Goal: Task Accomplishment & Management: Manage account settings

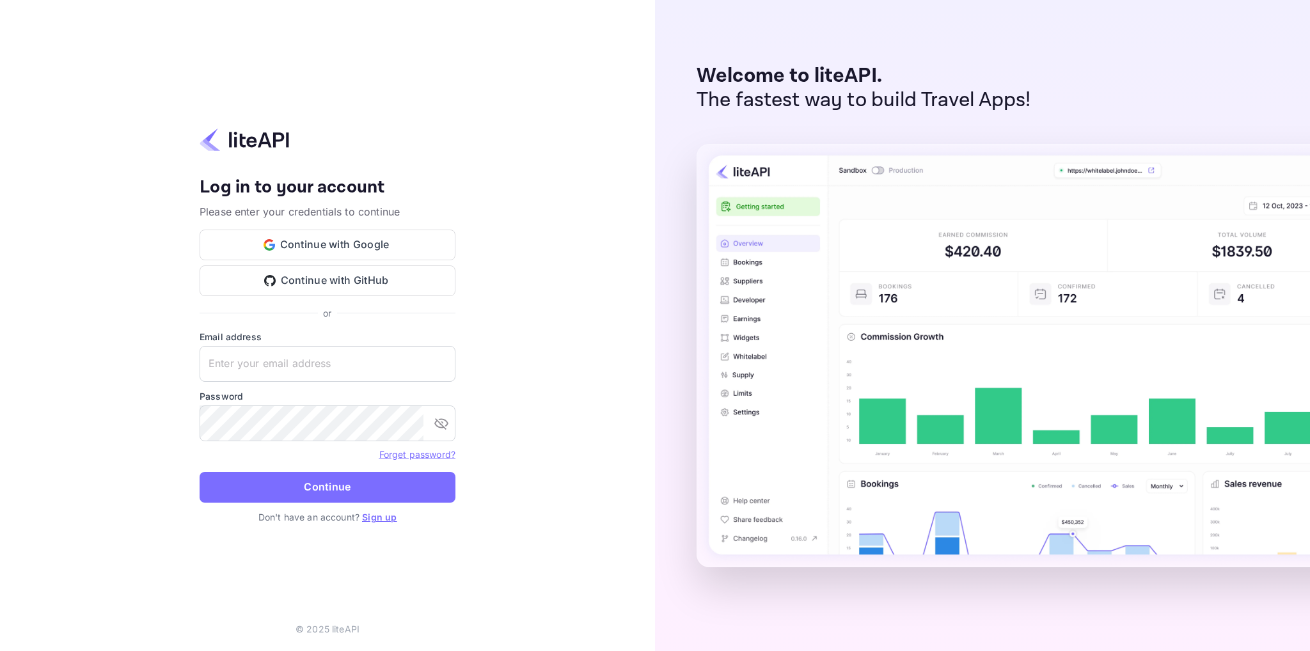
click at [510, 206] on div "Your account has been created successfully, a confirmation link has been sent t…" at bounding box center [327, 325] width 655 height 651
click at [343, 243] on button "Continue with Google" at bounding box center [328, 245] width 256 height 31
click at [449, 97] on div "Your account has been created successfully, a confirmation link has been sent t…" at bounding box center [327, 325] width 655 height 651
click at [354, 285] on button "Continue with GitHub" at bounding box center [328, 280] width 256 height 31
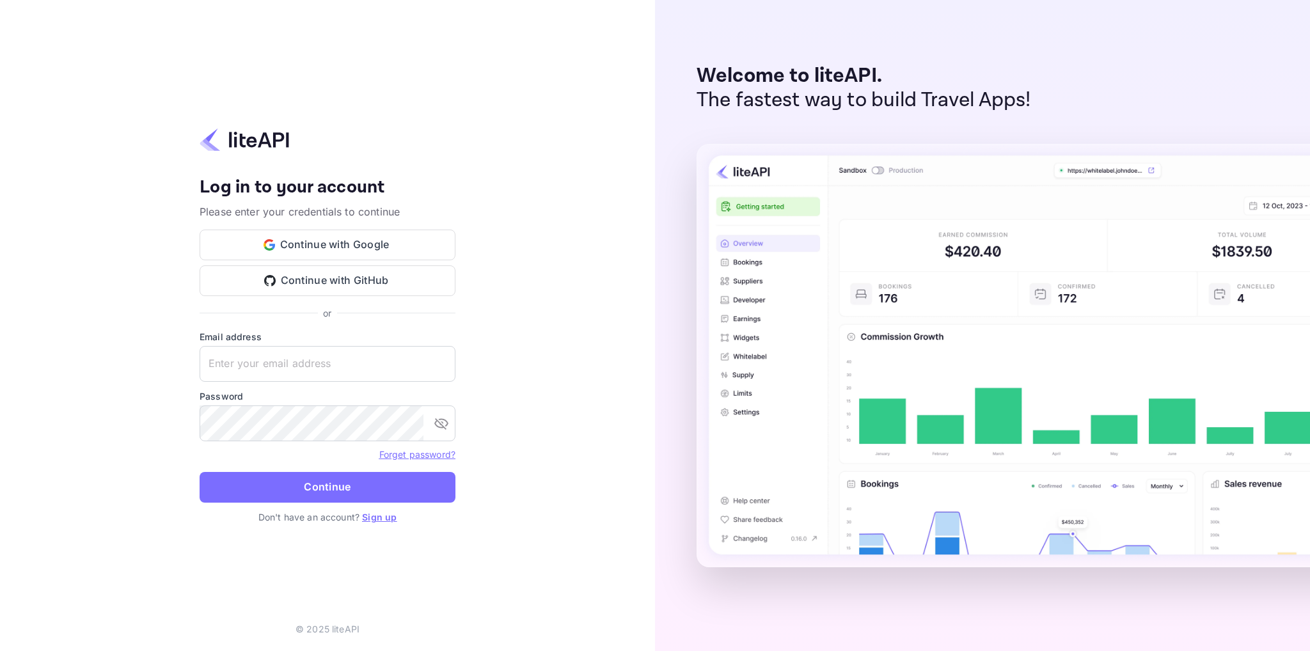
click at [317, 95] on div "Your account has been created successfully, a confirmation link has been sent t…" at bounding box center [327, 325] width 655 height 651
click at [279, 353] on input "text" at bounding box center [328, 364] width 256 height 36
click at [455, 364] on div at bounding box center [455, 364] width 0 height 0
drag, startPoint x: 540, startPoint y: 316, endPoint x: 517, endPoint y: 318, distance: 23.8
click at [540, 316] on div "Your account has been created successfully, a confirmation link has been sent t…" at bounding box center [327, 325] width 655 height 651
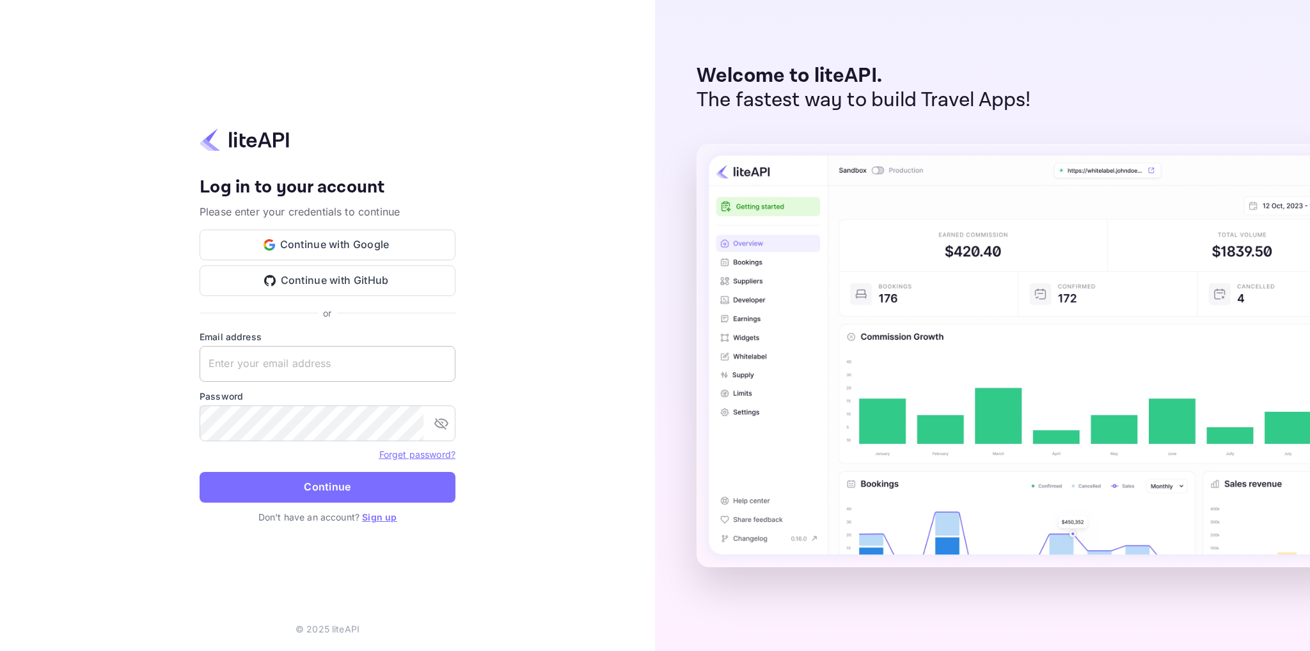
click at [320, 365] on input "text" at bounding box center [328, 364] width 256 height 36
type input "web@oha.dk"
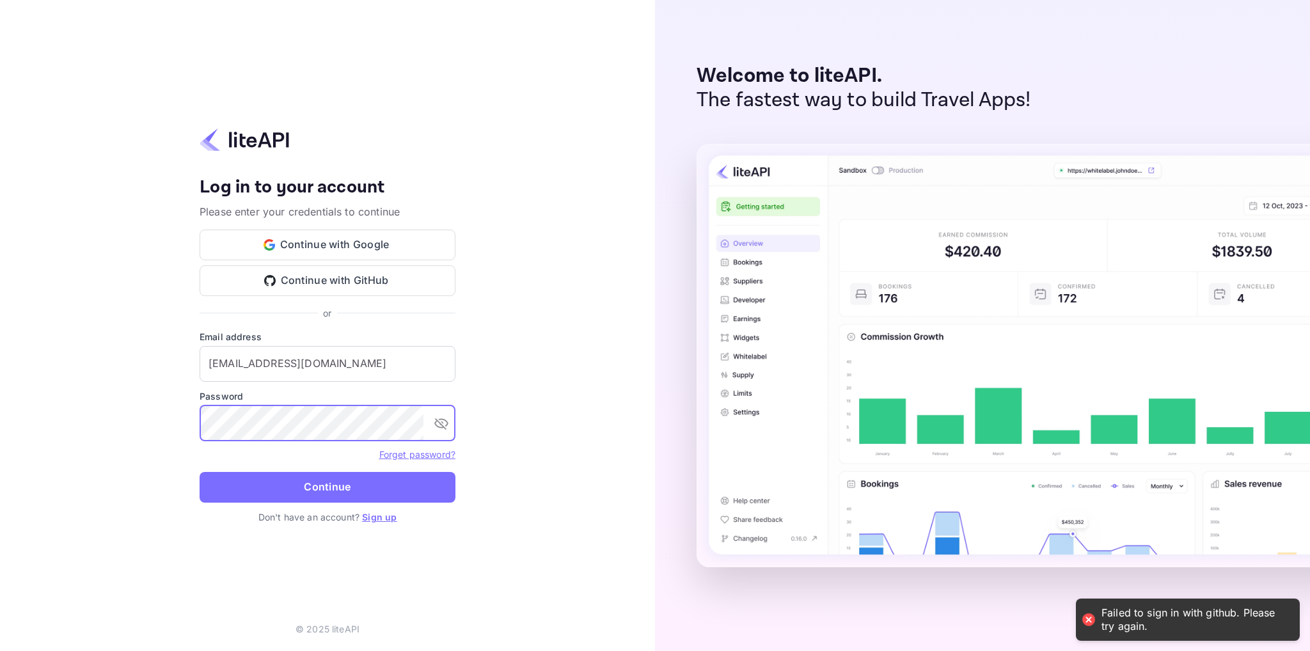
click at [423, 423] on div at bounding box center [423, 423] width 0 height 0
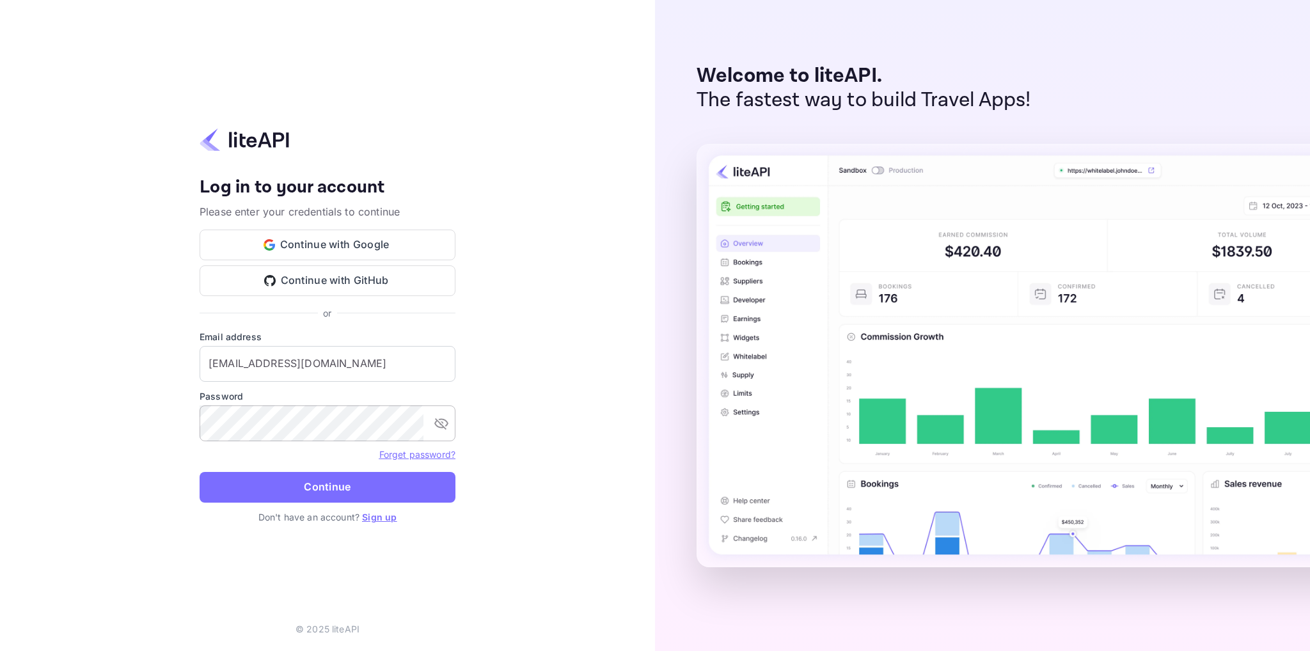
click at [423, 423] on div at bounding box center [423, 423] width 0 height 0
click at [576, 391] on div "Your account has been created successfully, a confirmation link has been sent t…" at bounding box center [327, 325] width 655 height 651
click at [506, 452] on div "Your account has been created successfully, a confirmation link has been sent t…" at bounding box center [327, 325] width 655 height 651
click at [286, 487] on button "Continue" at bounding box center [328, 487] width 256 height 31
click at [376, 515] on link "Sign up" at bounding box center [379, 517] width 35 height 11
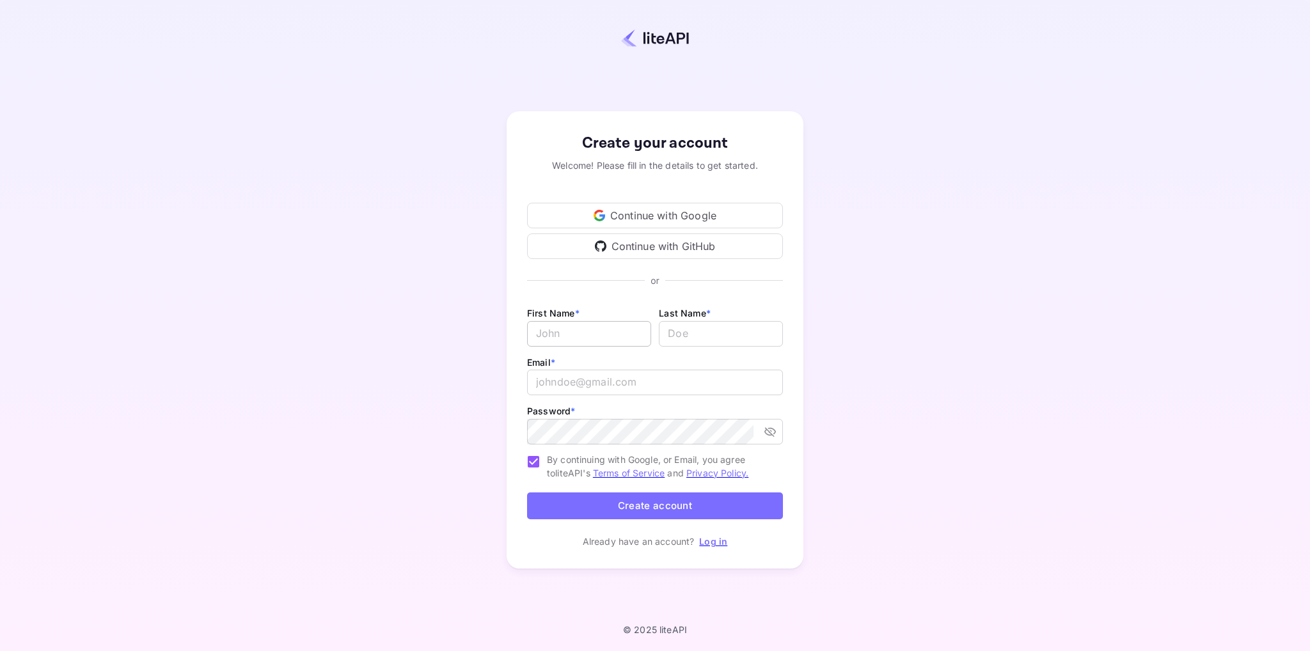
click at [590, 327] on input "Email *" at bounding box center [589, 334] width 124 height 26
type input "Henrik"
type input "Hansen"
type input "web@oha.dk"
click at [679, 510] on button "Create account" at bounding box center [655, 505] width 256 height 27
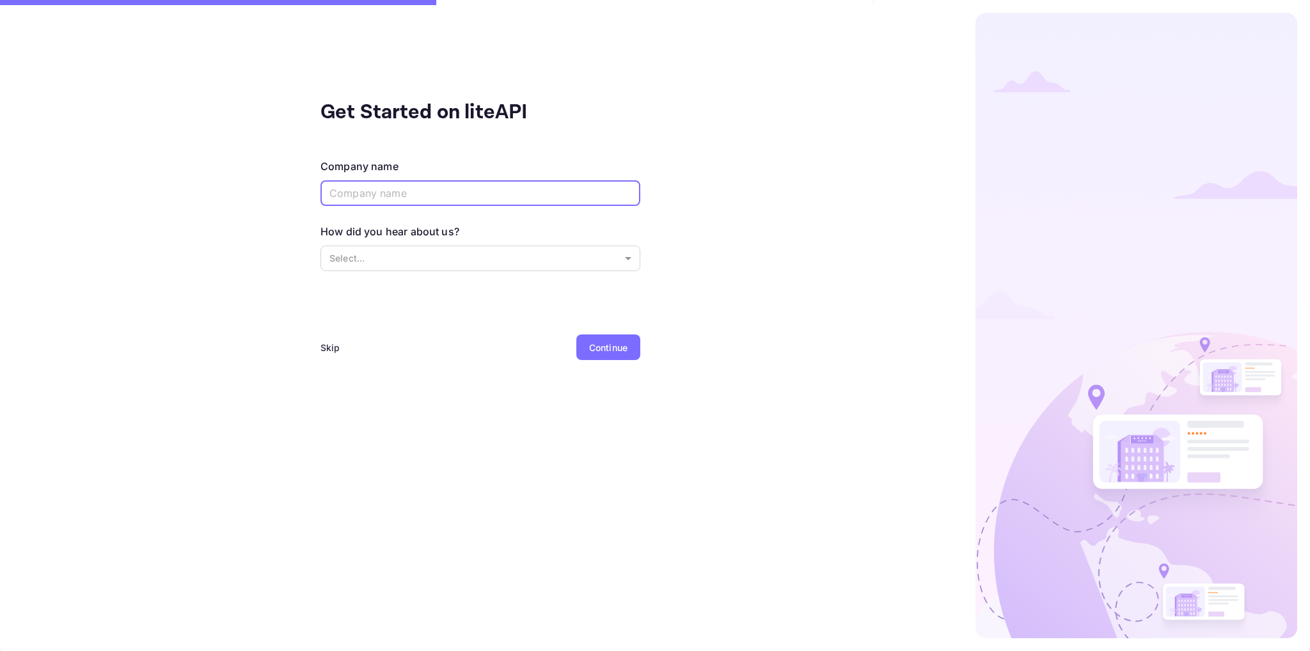
click at [368, 200] on input "text" at bounding box center [480, 193] width 320 height 26
type input "O"
type input "OHA ApS"
click at [363, 249] on body "Invalid email or password. Please try again. Get Started on liteAPI Company nam…" at bounding box center [655, 325] width 1310 height 651
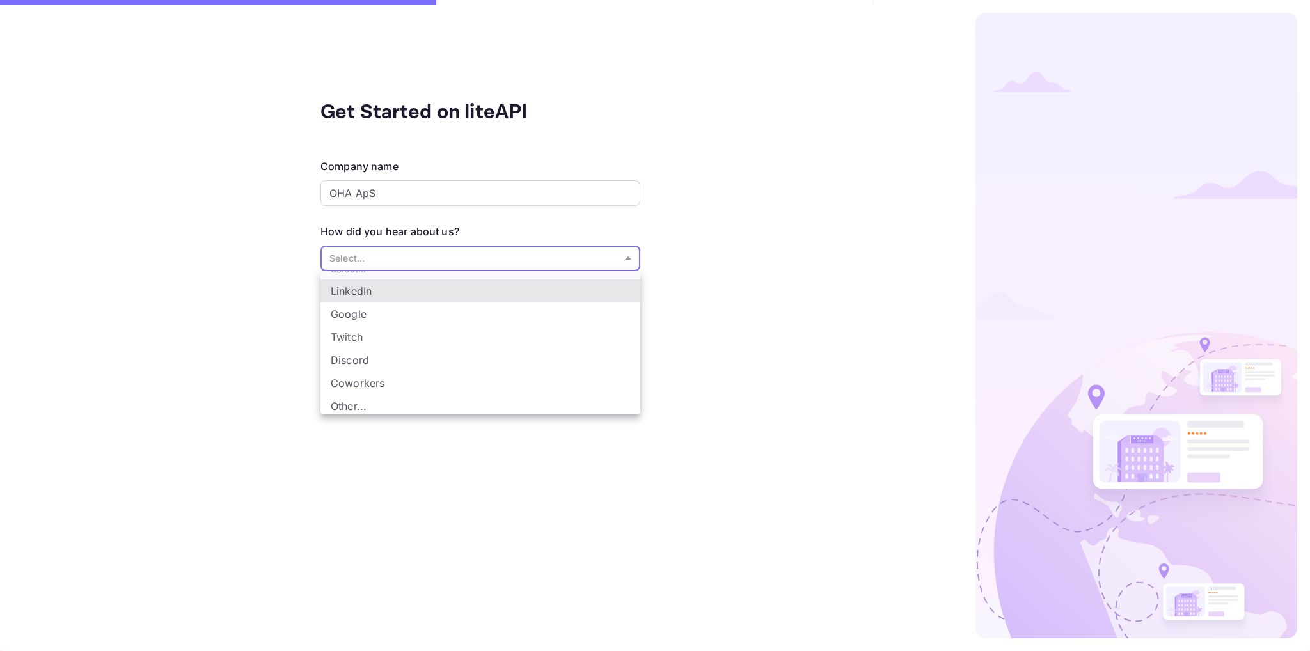
scroll to position [20, 0]
click at [383, 409] on li "Other..." at bounding box center [480, 403] width 320 height 23
type input "Other..."
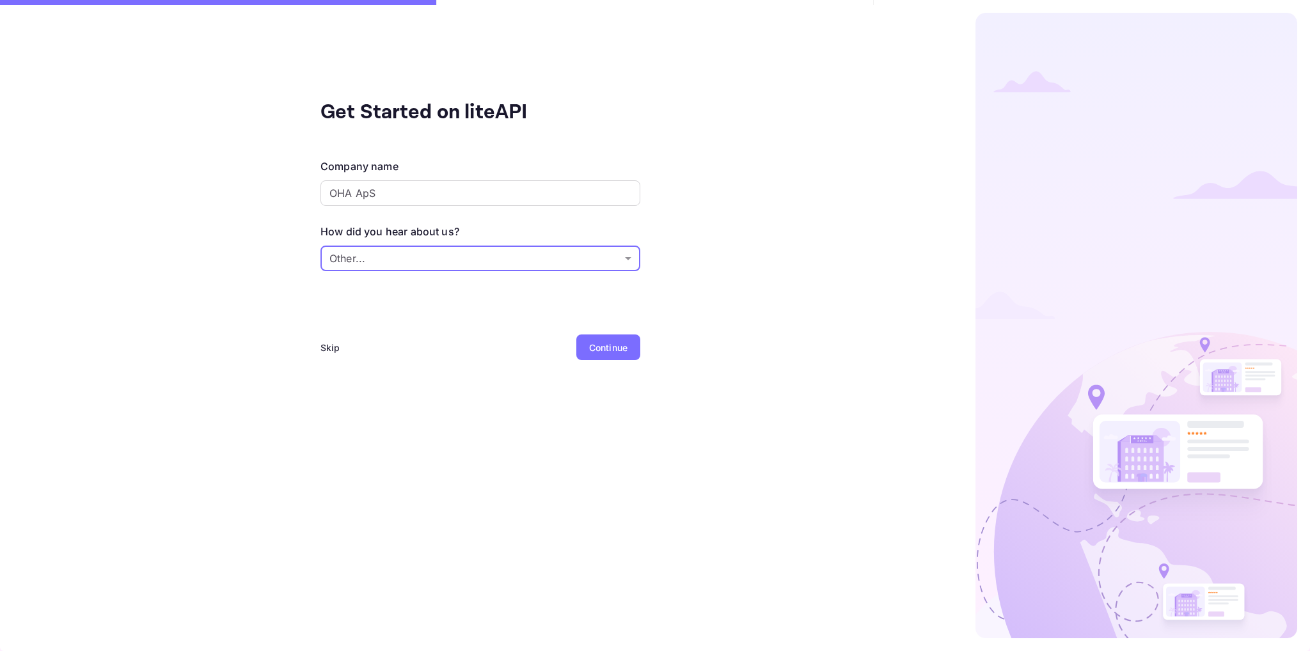
click at [590, 350] on div "Continue" at bounding box center [608, 347] width 38 height 13
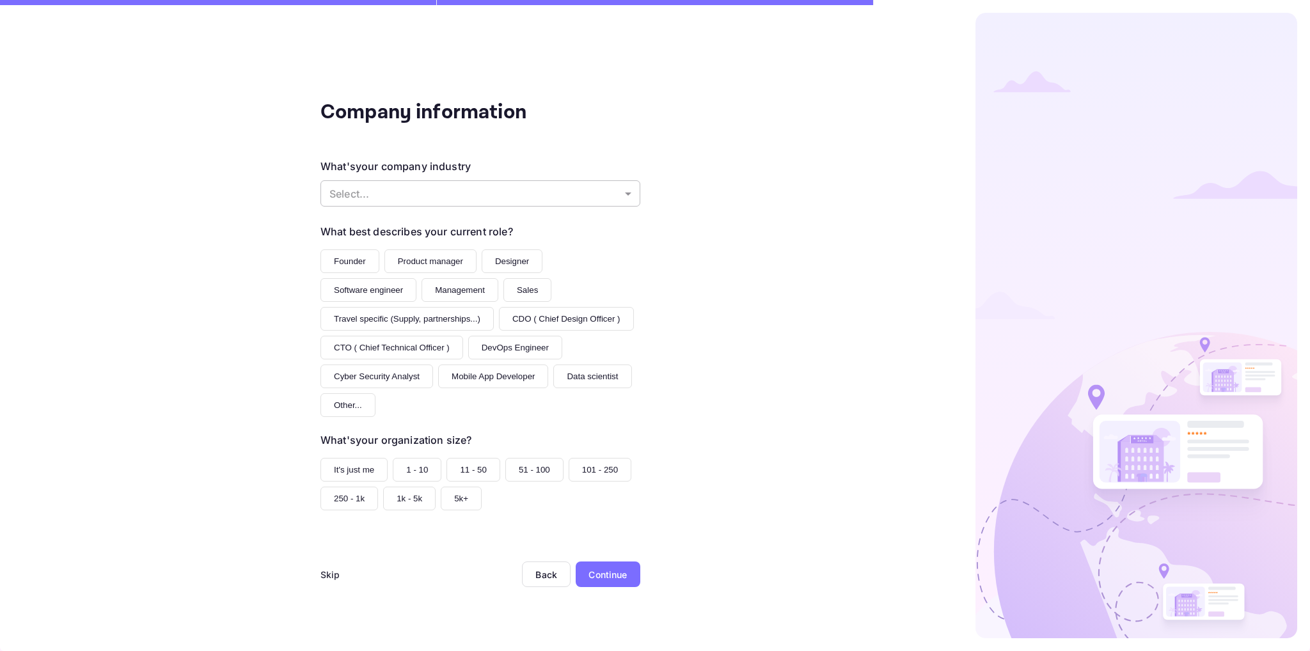
click at [406, 191] on body "Invalid email or password. Please try again. Company information What's your co…" at bounding box center [655, 325] width 1310 height 651
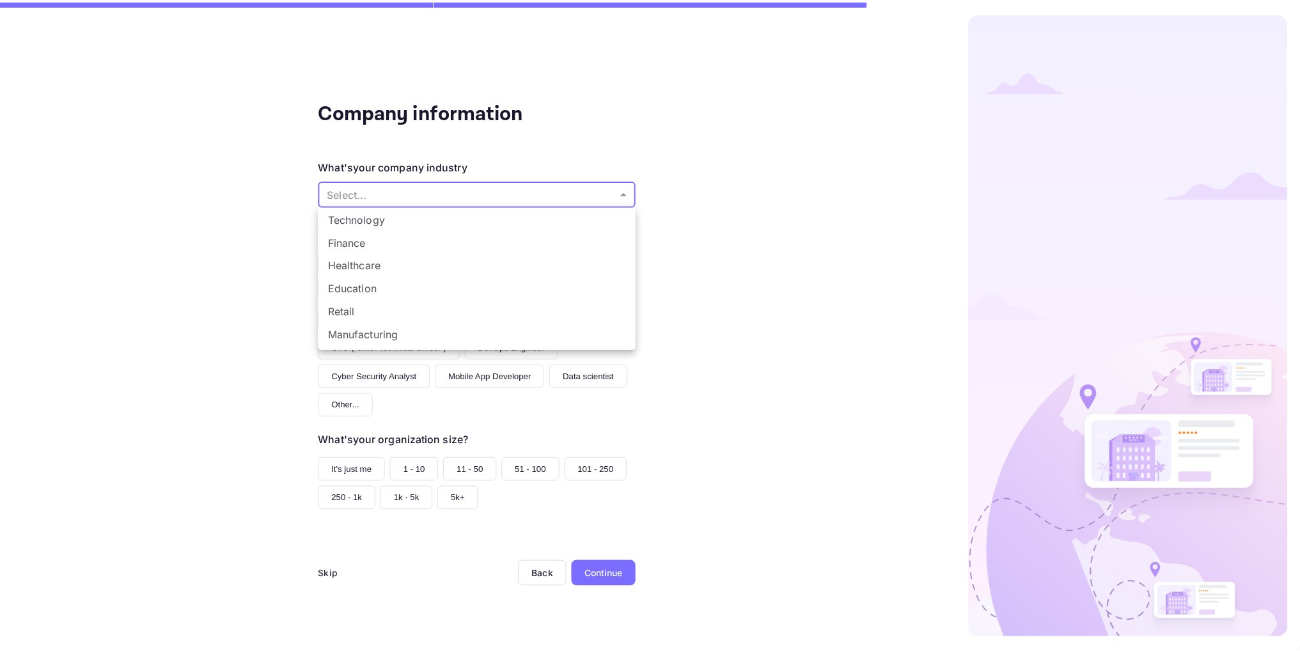
scroll to position [90, 0]
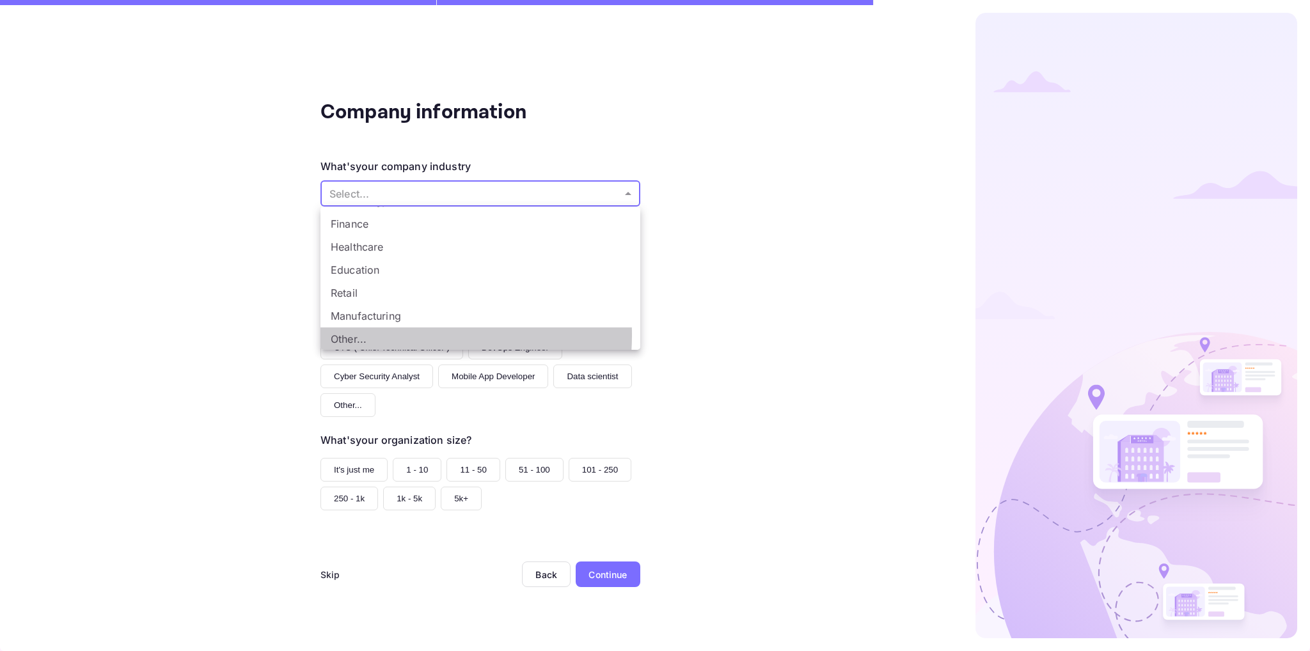
click at [392, 334] on li "Other..." at bounding box center [480, 338] width 320 height 23
type input "Other..."
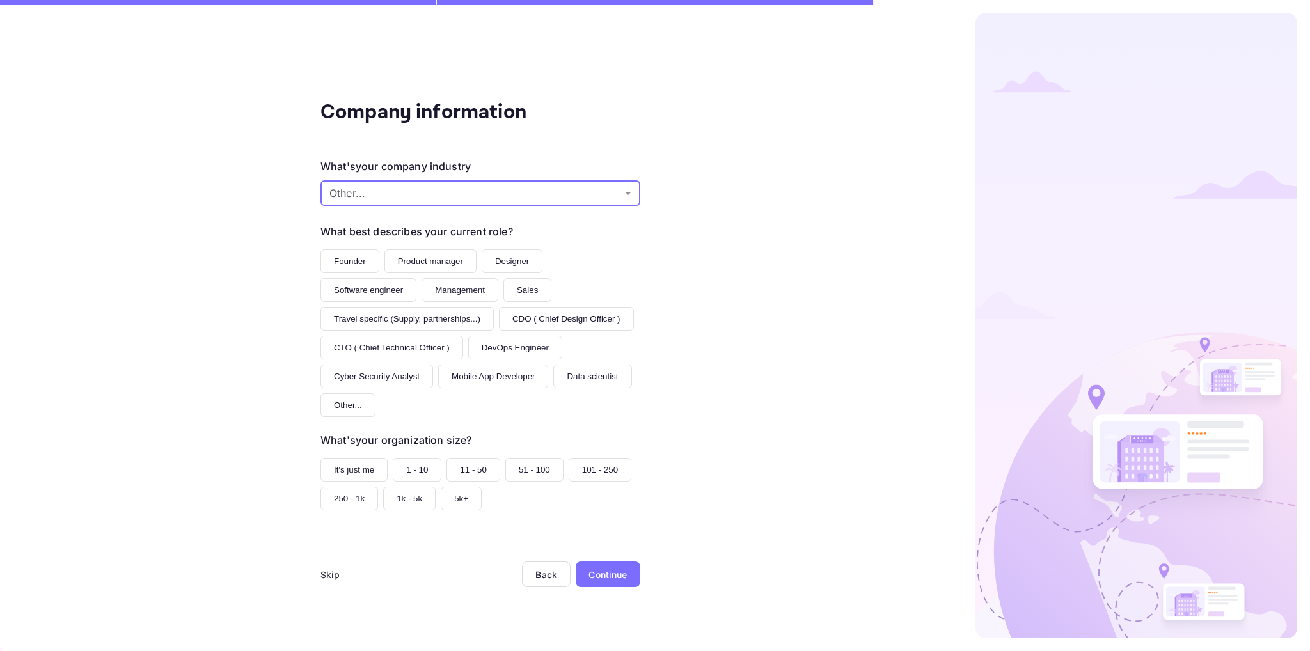
click at [349, 264] on button "Founder" at bounding box center [349, 261] width 59 height 24
click at [404, 473] on button "1 - 10" at bounding box center [417, 470] width 49 height 24
click at [597, 577] on div "Continue" at bounding box center [607, 574] width 38 height 13
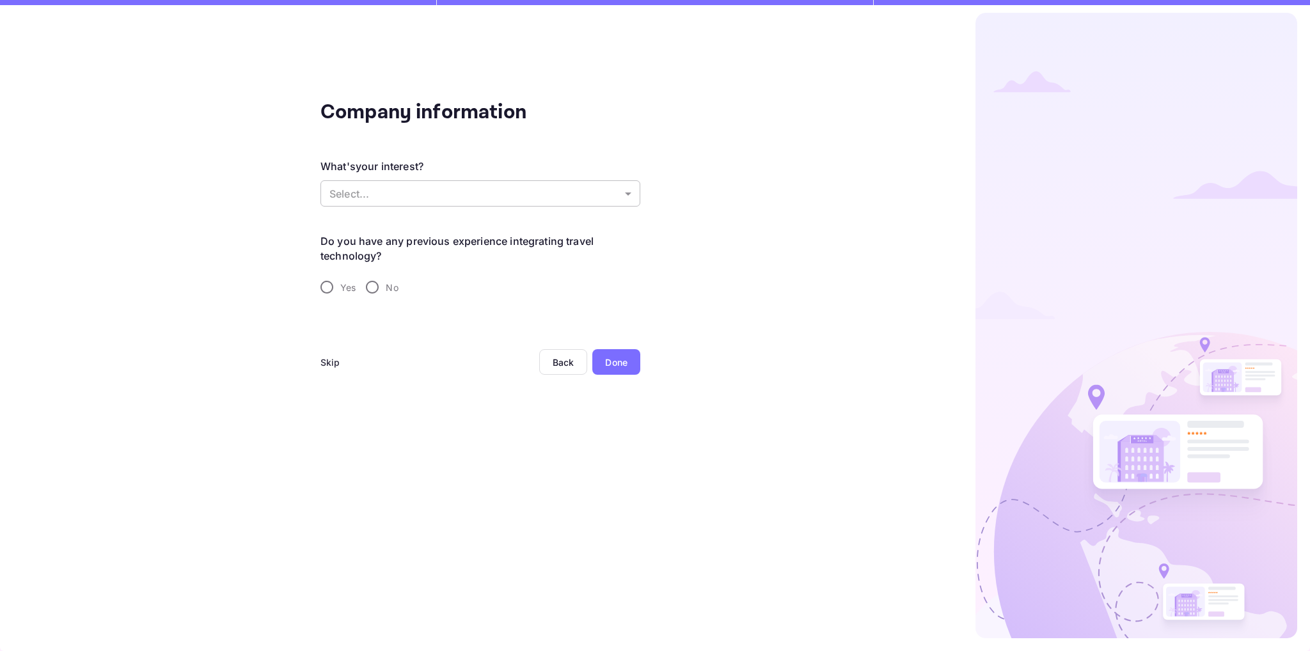
click at [376, 196] on body "Invalid email or password. Please try again. Company information What's your in…" at bounding box center [655, 325] width 1310 height 651
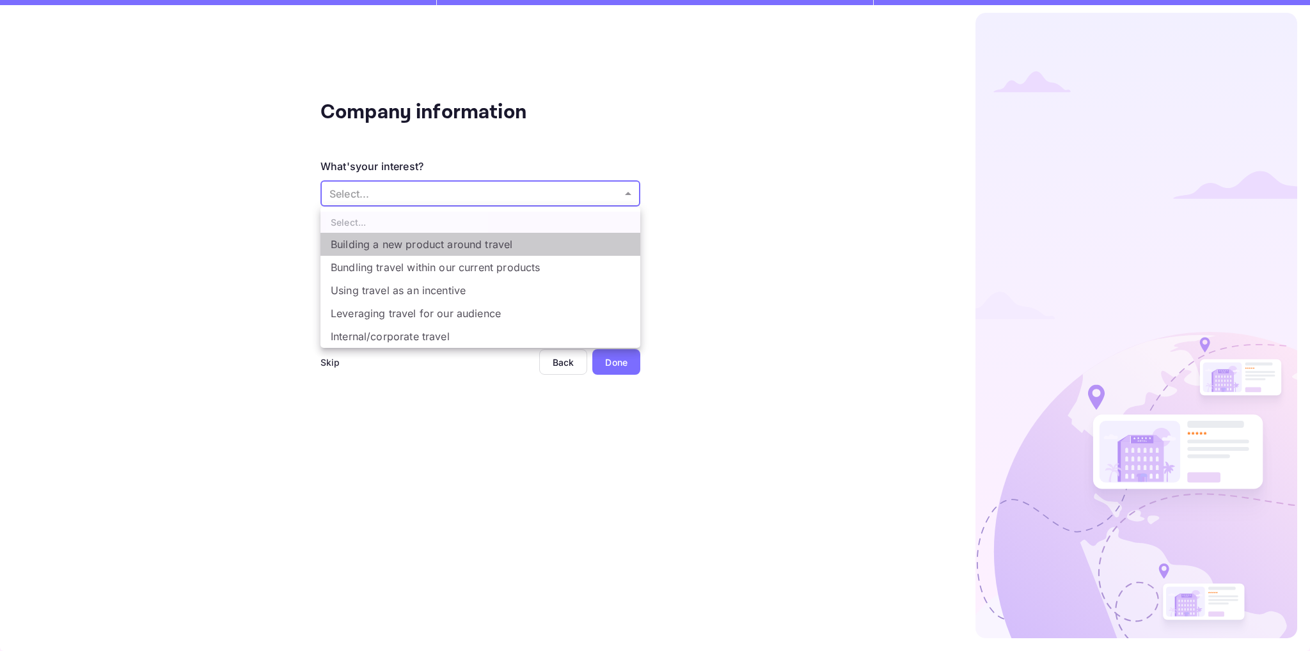
click at [556, 244] on li "Building a new product around travel" at bounding box center [480, 244] width 320 height 23
type input "Building a new product around travel"
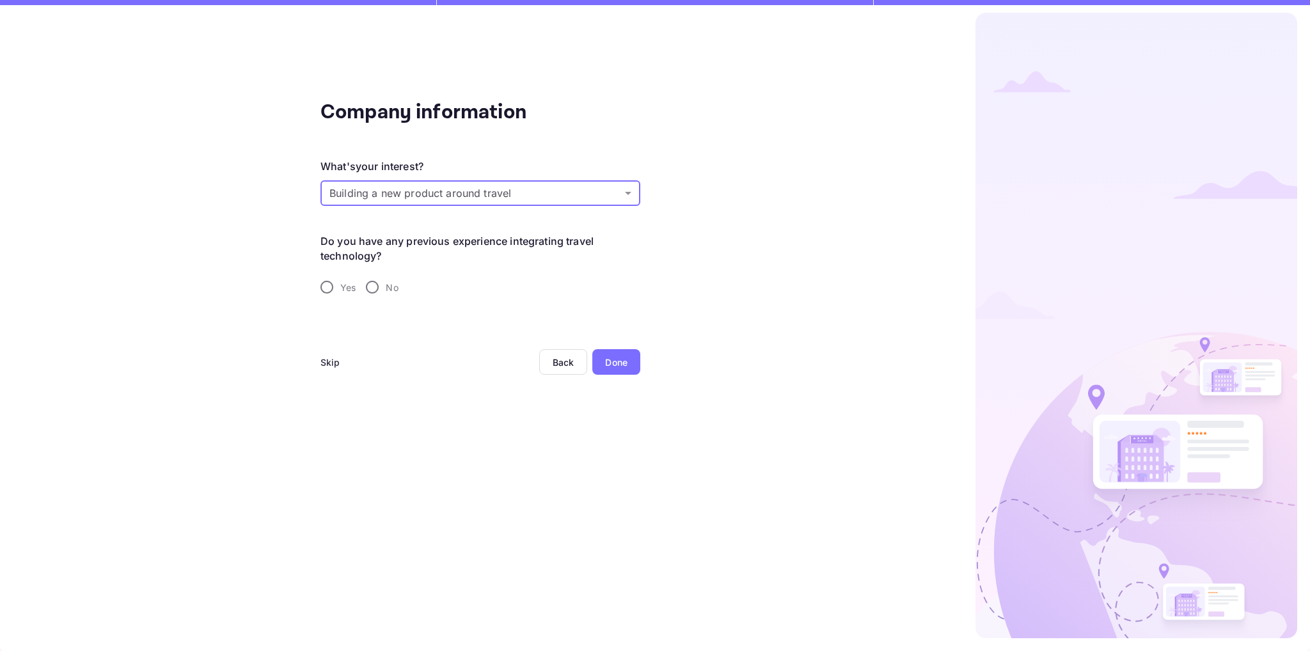
click at [330, 290] on input "Yes" at bounding box center [326, 287] width 27 height 27
radio input "true"
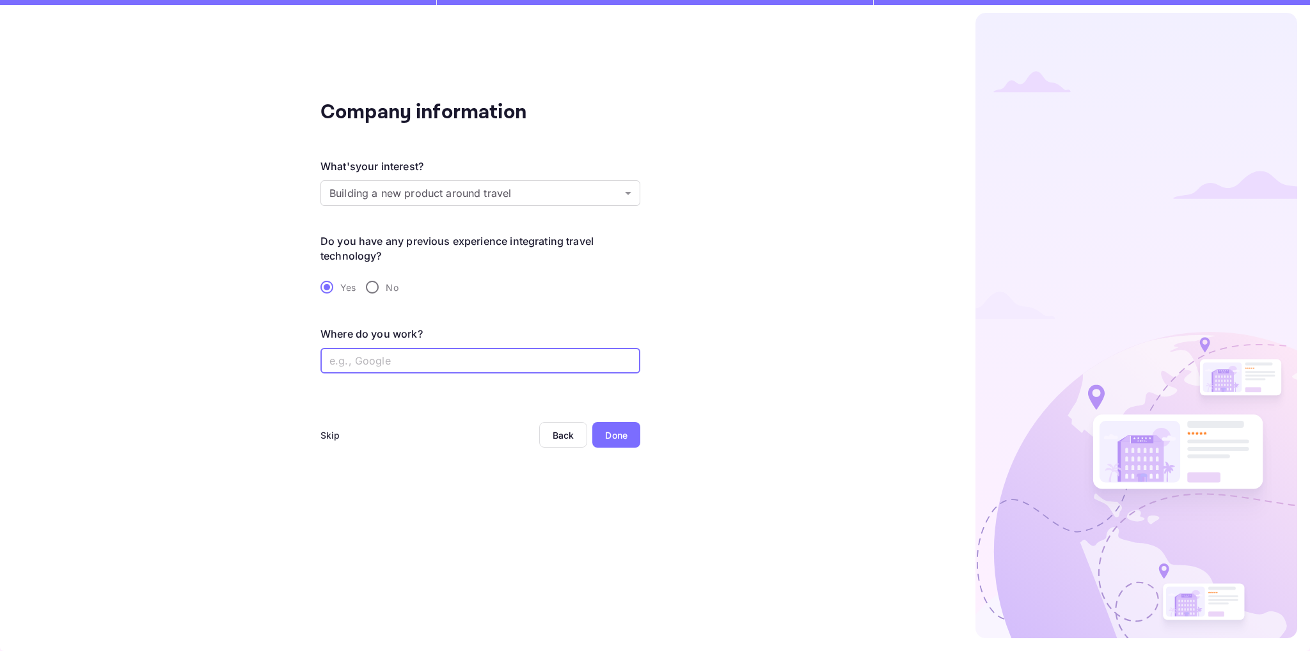
click at [395, 357] on input "text" at bounding box center [480, 361] width 320 height 26
click at [373, 280] on input "No" at bounding box center [372, 287] width 27 height 27
radio input "true"
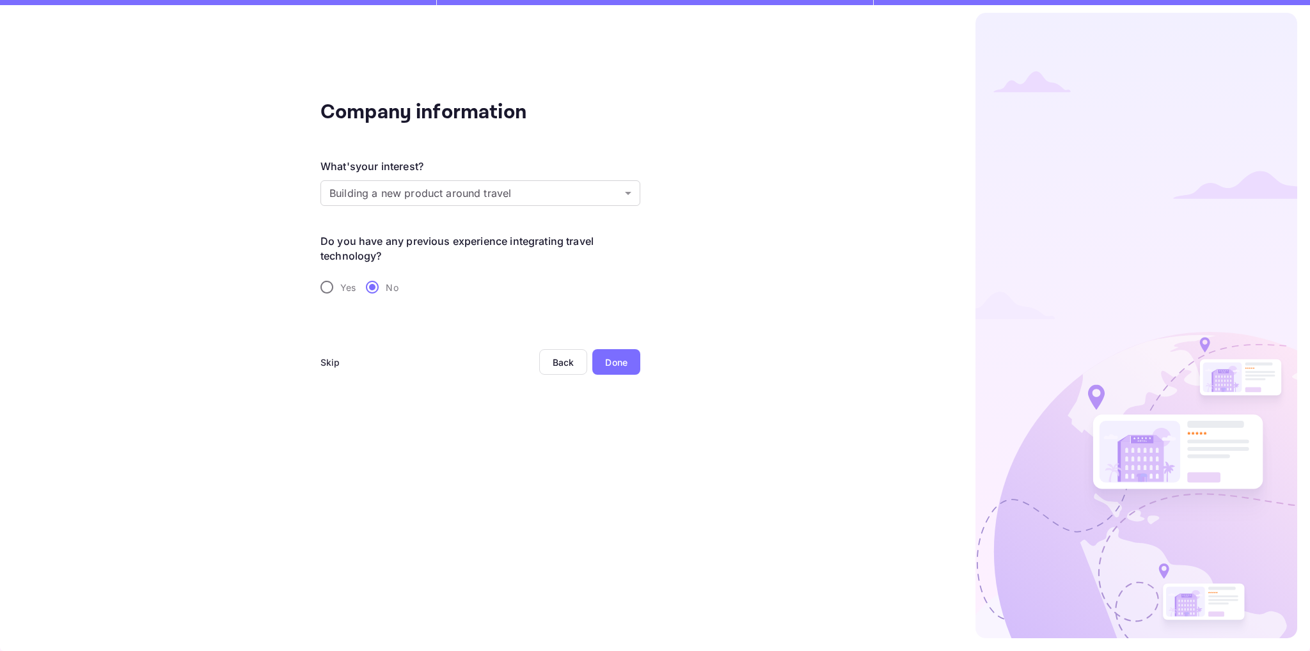
click at [327, 289] on input "Yes" at bounding box center [326, 287] width 27 height 27
radio input "true"
click at [368, 287] on input "No" at bounding box center [372, 287] width 27 height 27
radio input "true"
click at [332, 361] on div "Skip" at bounding box center [330, 362] width 20 height 13
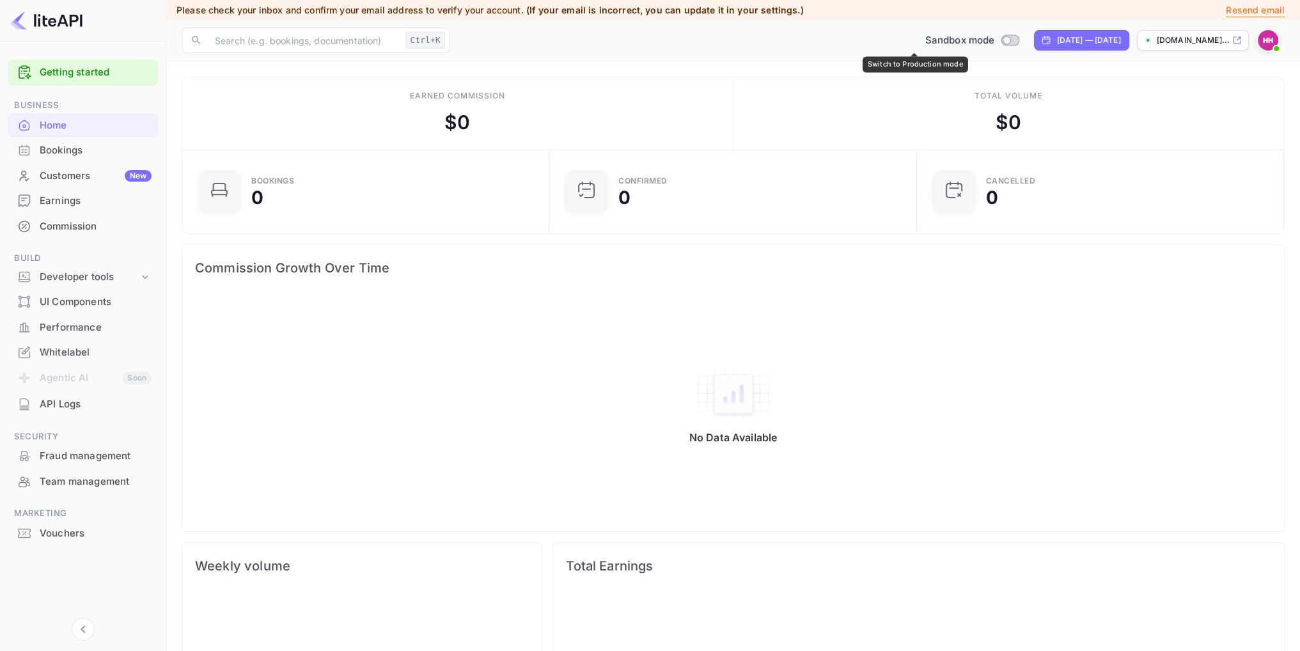
click at [994, 42] on input "Switch to Production mode" at bounding box center [1007, 40] width 26 height 8
checkbox input "false"
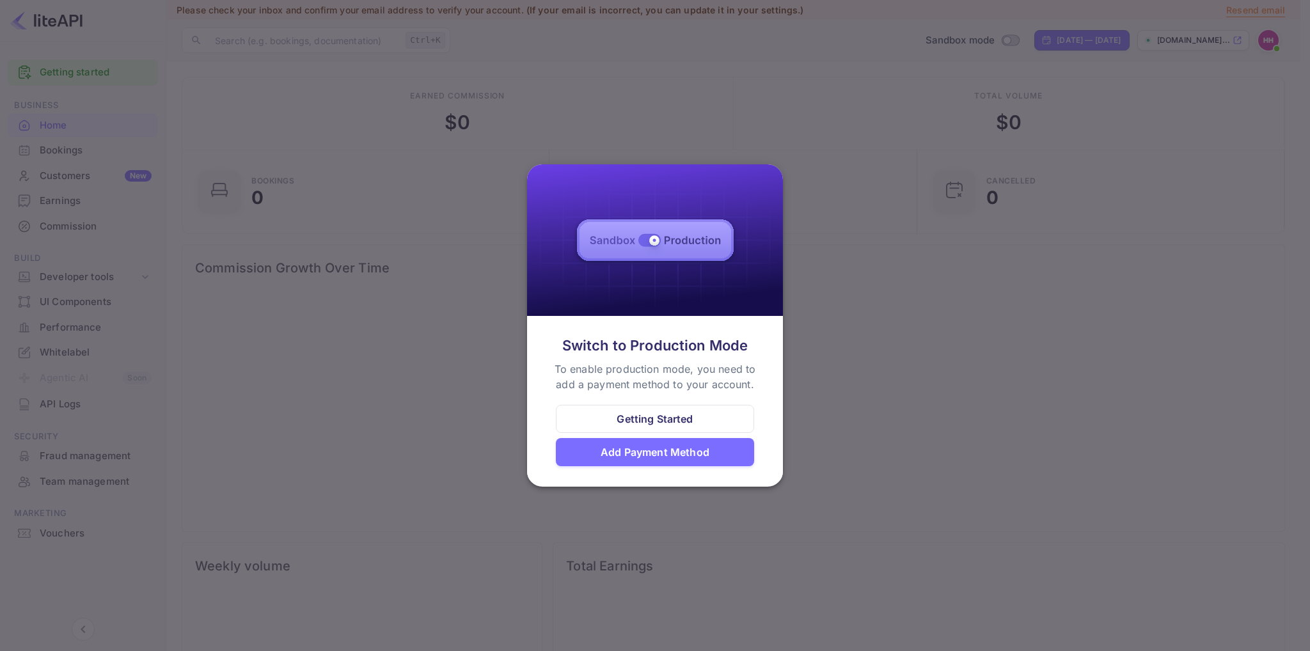
click at [826, 398] on div at bounding box center [655, 325] width 1310 height 651
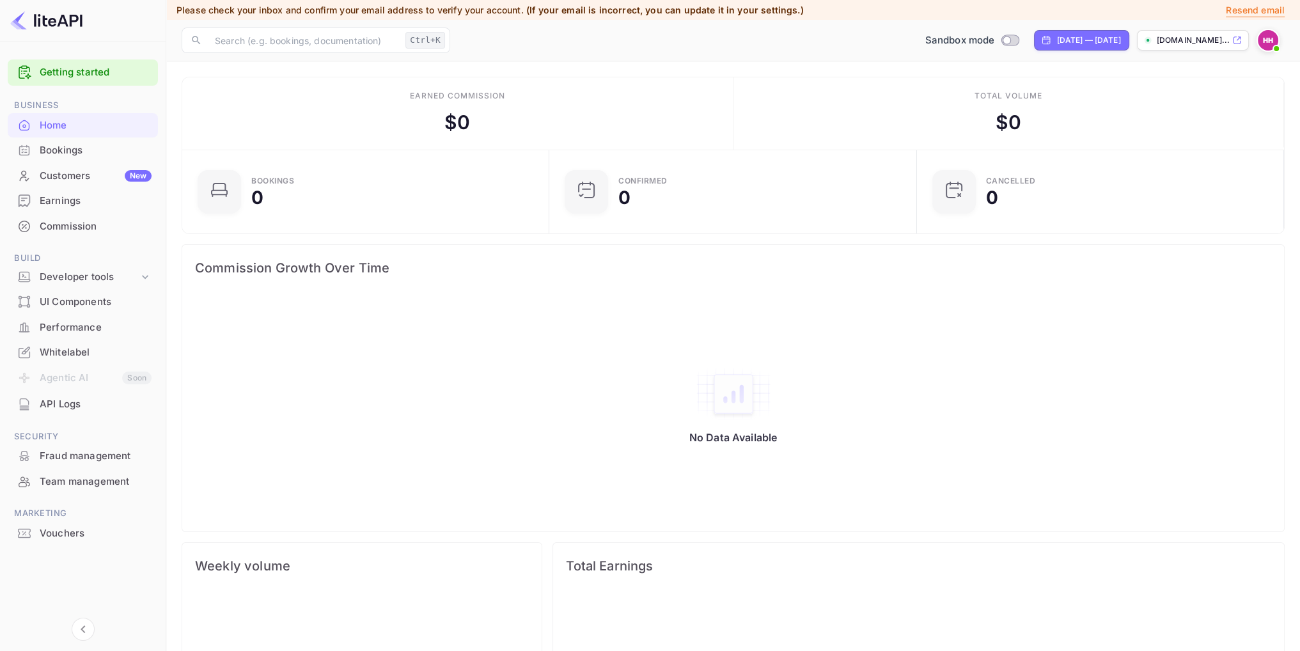
click at [1271, 42] on img at bounding box center [1268, 40] width 20 height 20
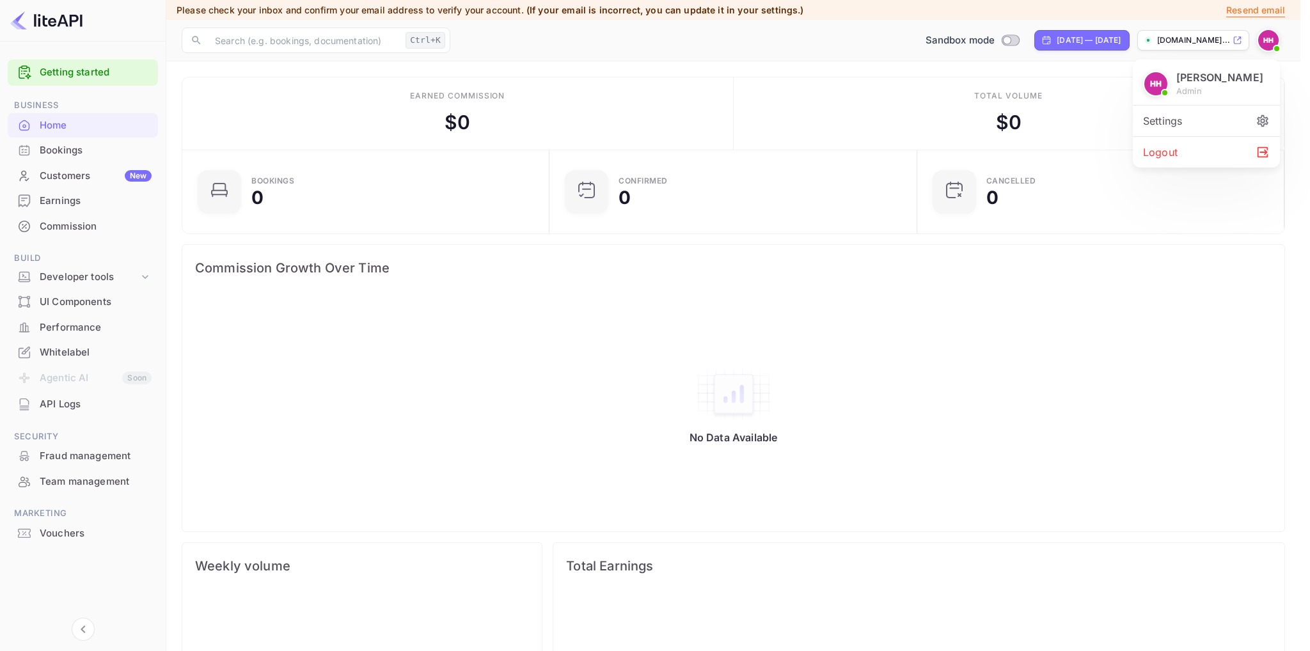
click at [1175, 276] on div at bounding box center [655, 325] width 1310 height 651
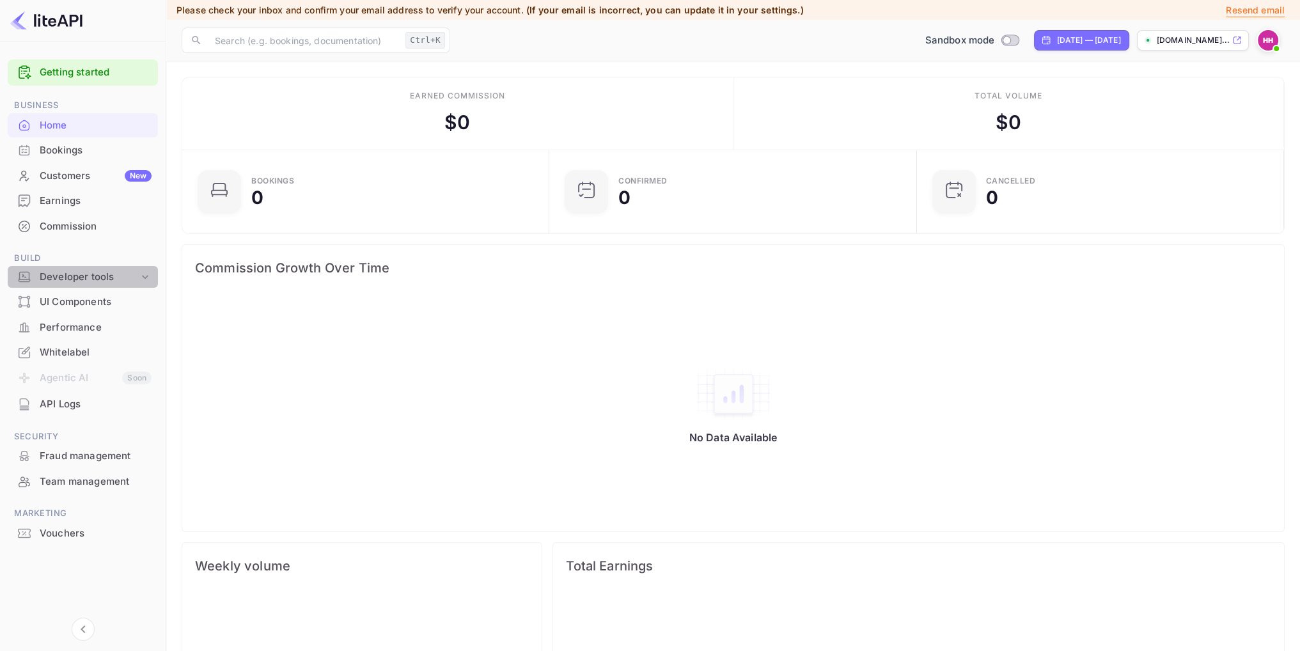
click at [97, 275] on div "Developer tools" at bounding box center [89, 277] width 99 height 15
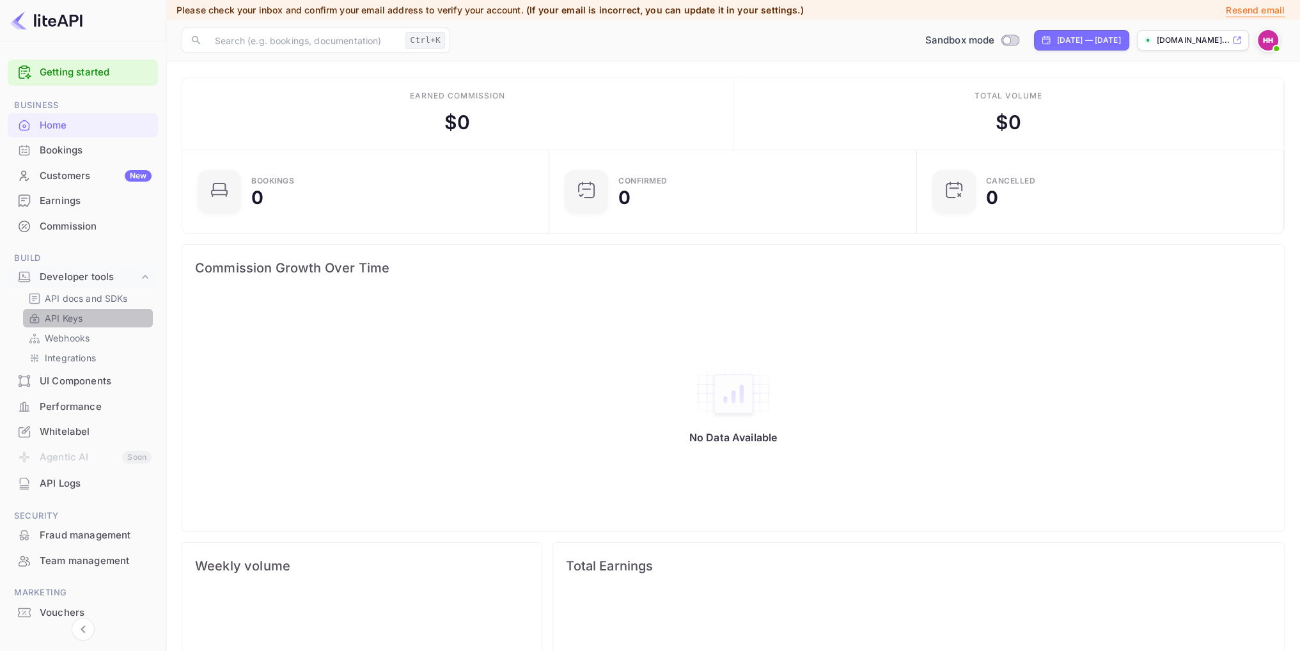
click at [61, 317] on p "API Keys" at bounding box center [64, 317] width 38 height 13
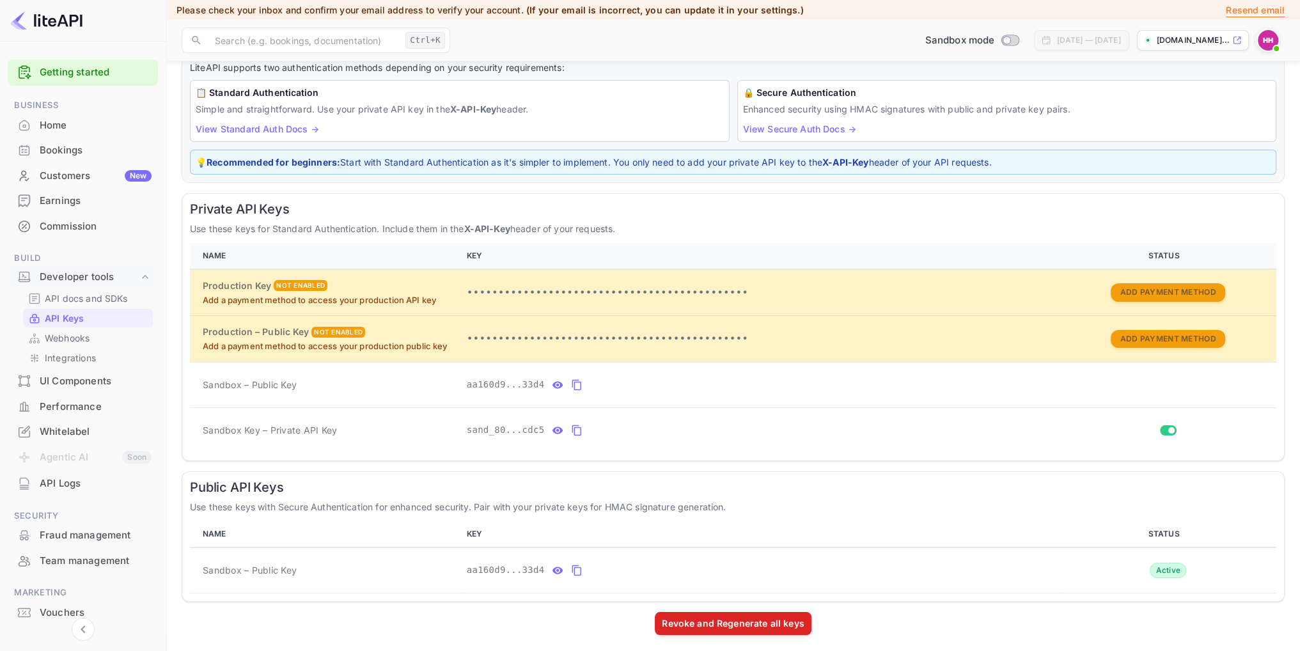
scroll to position [85, 0]
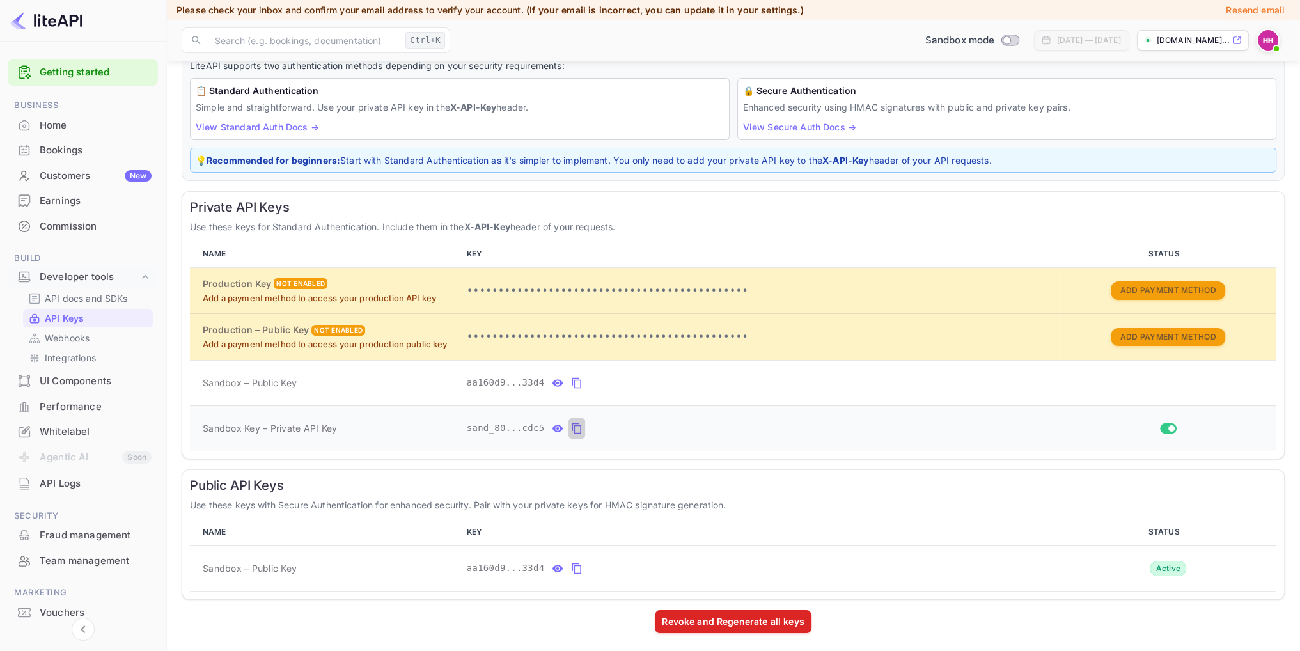
click at [571, 425] on icon "private api keys table" at bounding box center [577, 428] width 12 height 15
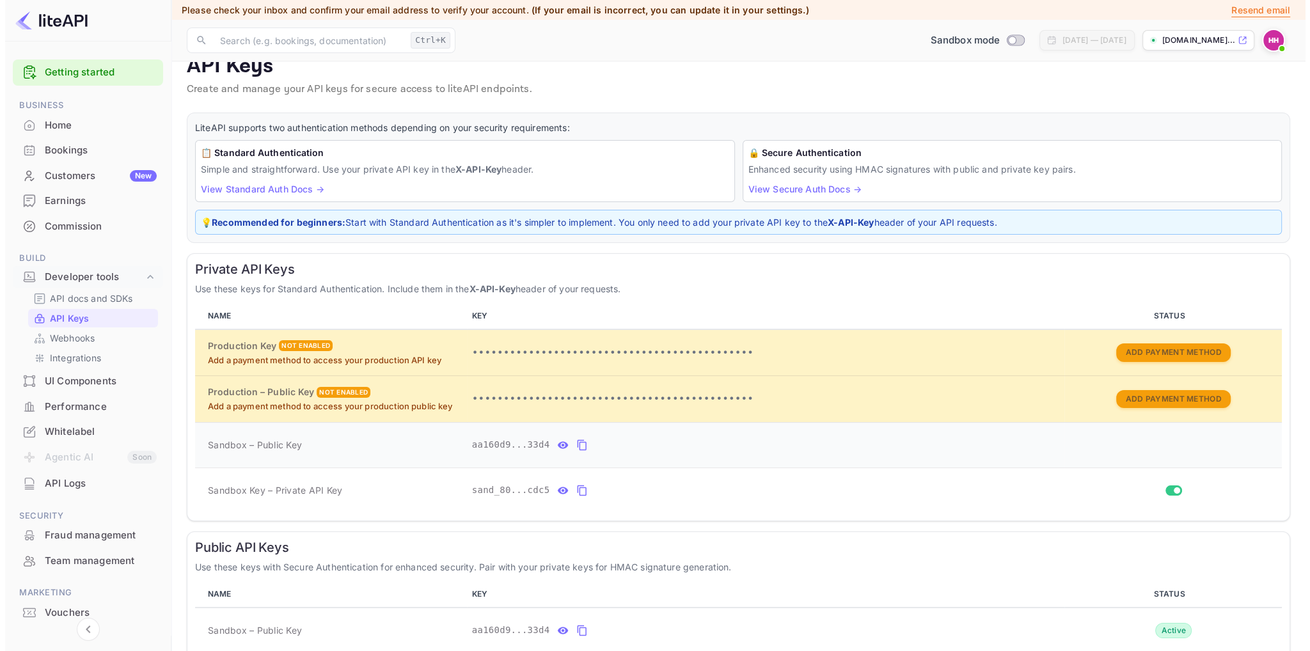
scroll to position [0, 0]
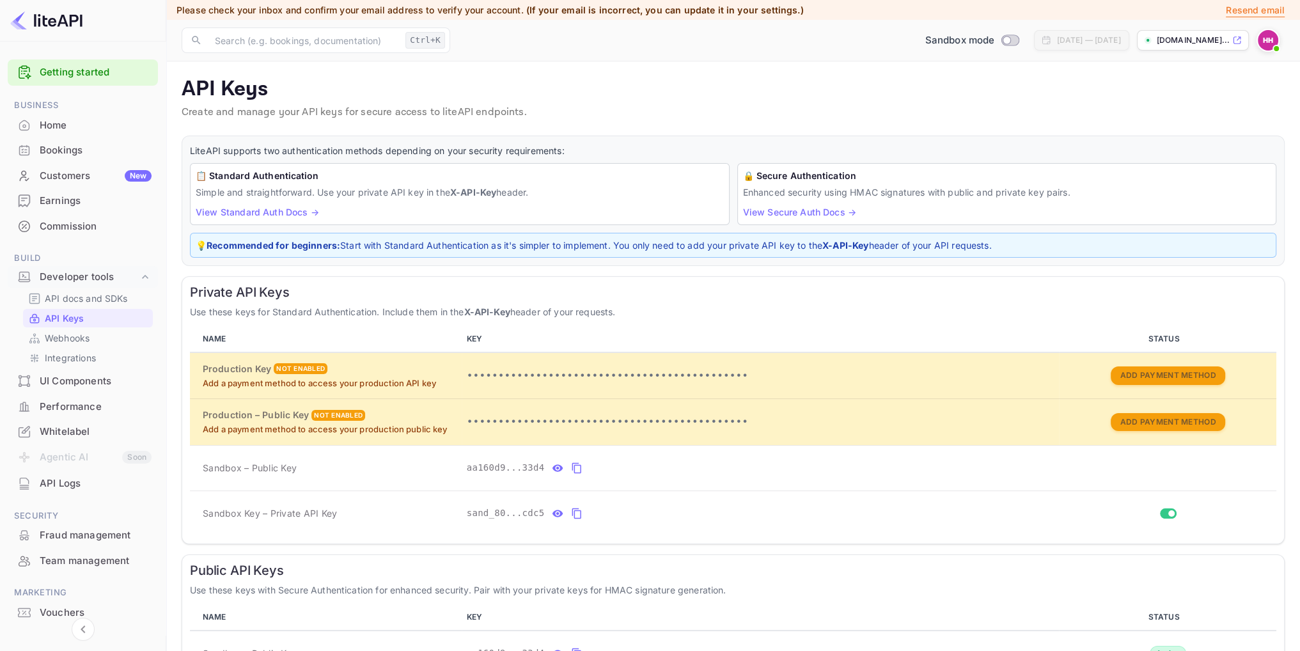
click at [1035, 69] on main "API Keys Create and manage your API keys for secure access to liteAPI endpoints…" at bounding box center [733, 399] width 1134 height 677
click at [1241, 6] on p "Resend email" at bounding box center [1255, 10] width 59 height 14
click at [1268, 46] on img at bounding box center [1268, 40] width 20 height 20
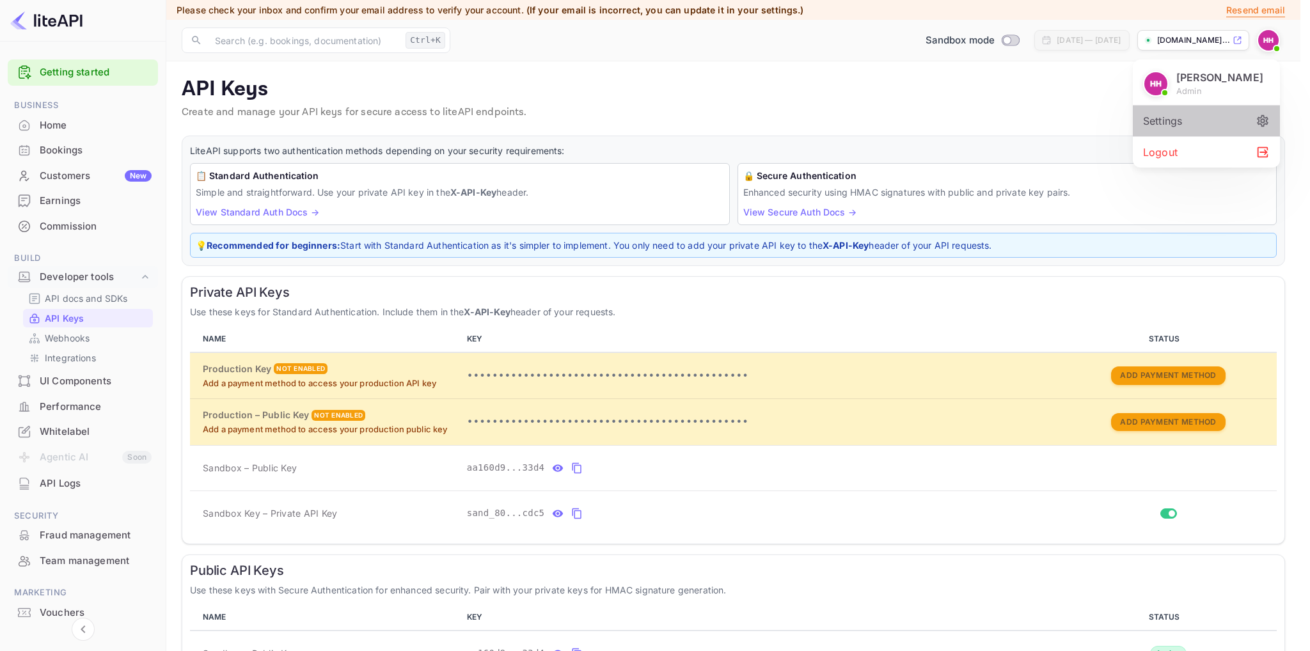
click at [1260, 121] on icon at bounding box center [1262, 121] width 14 height 14
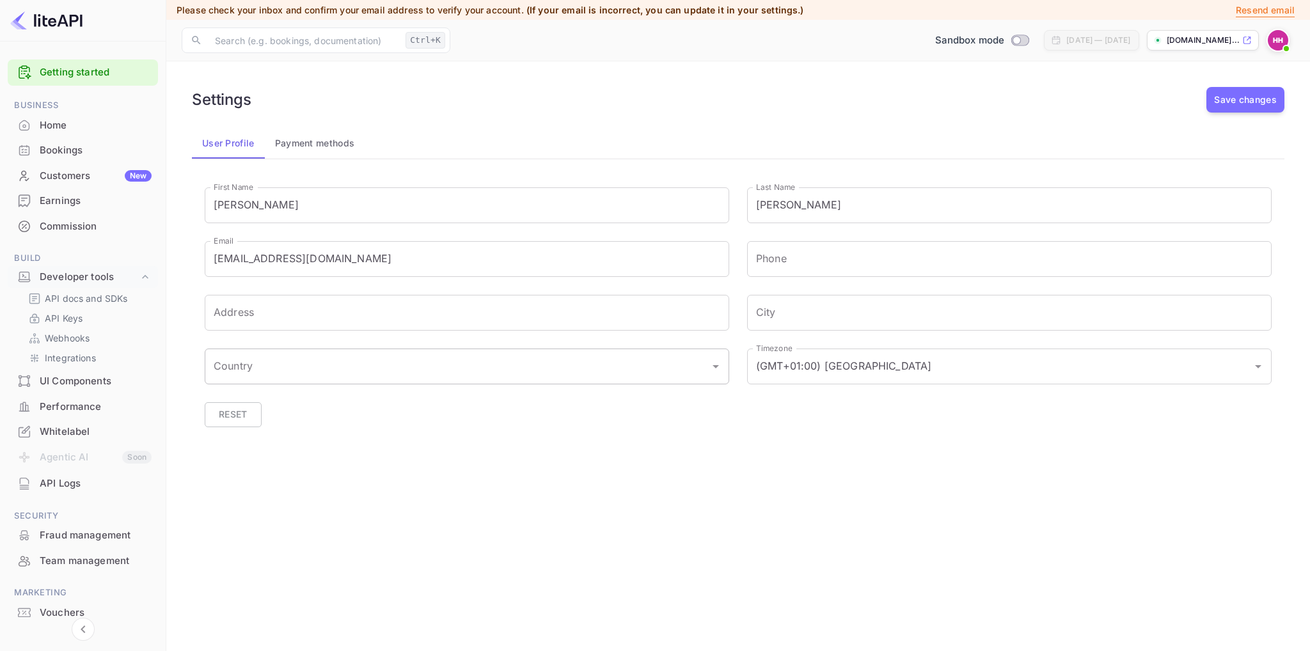
click at [441, 369] on input "Country" at bounding box center [457, 366] width 494 height 24
click at [331, 406] on li "Denmark" at bounding box center [467, 400] width 524 height 23
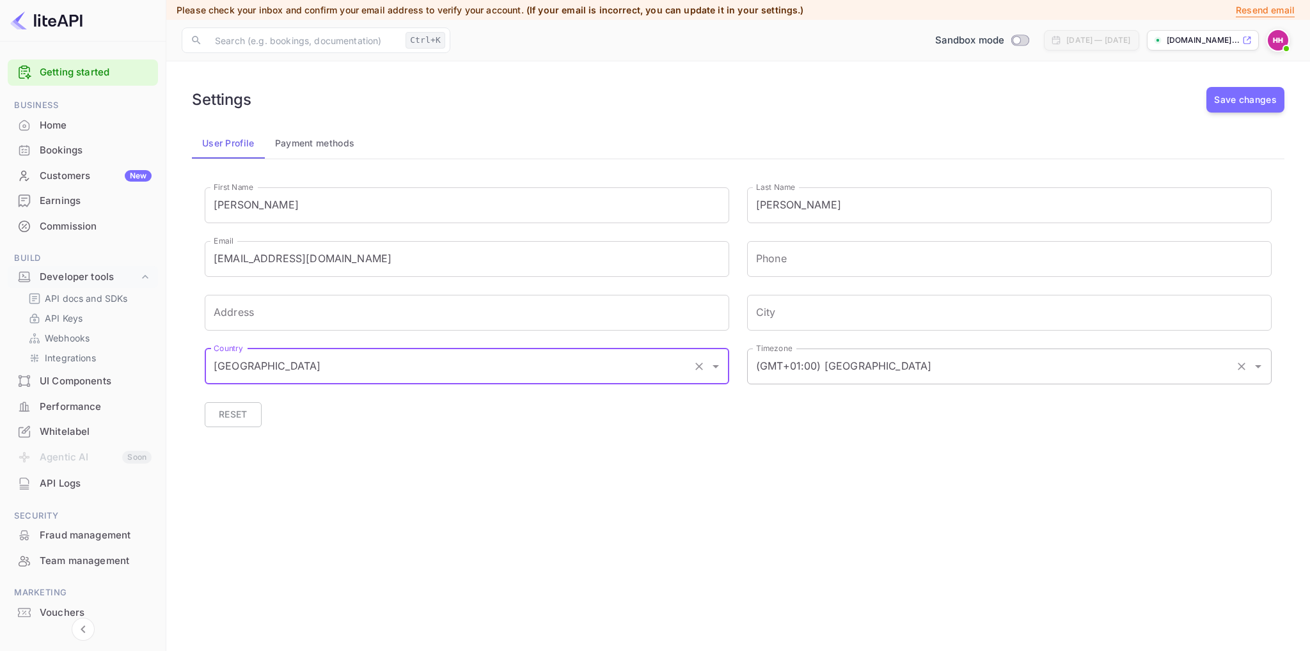
click at [811, 382] on div "(GMT+01:00) Madrid Timezone" at bounding box center [1009, 367] width 524 height 36
type input "Denmark"
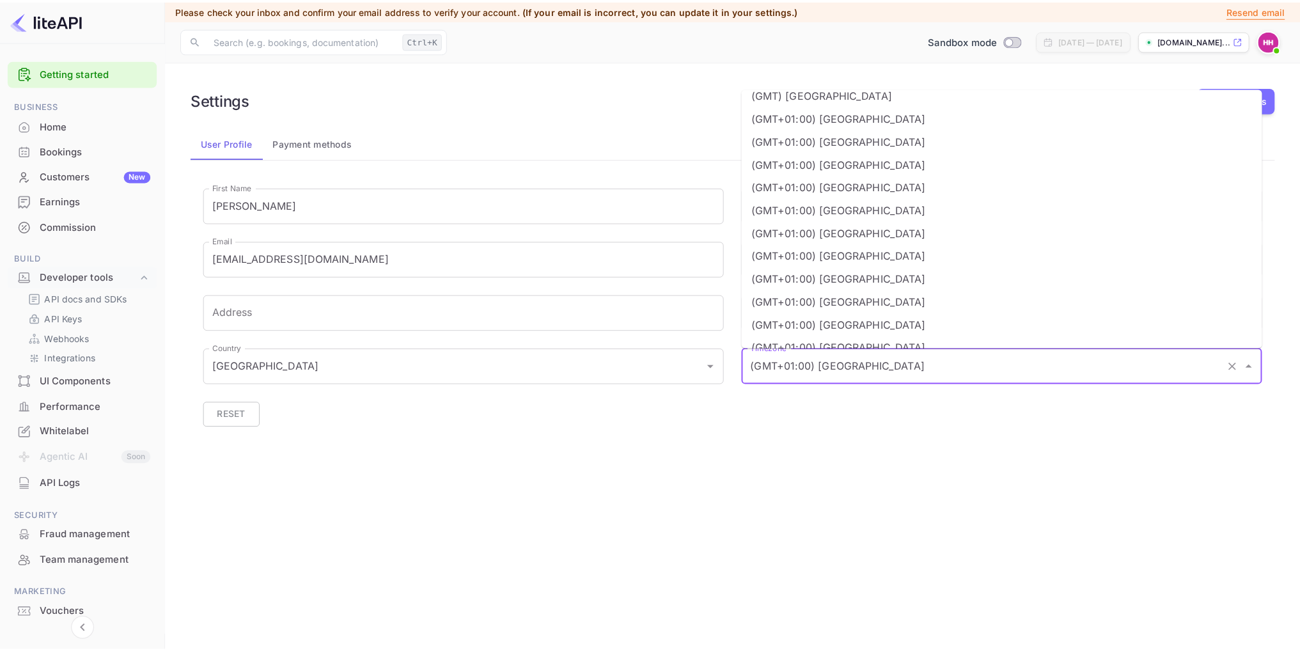
scroll to position [767, 0]
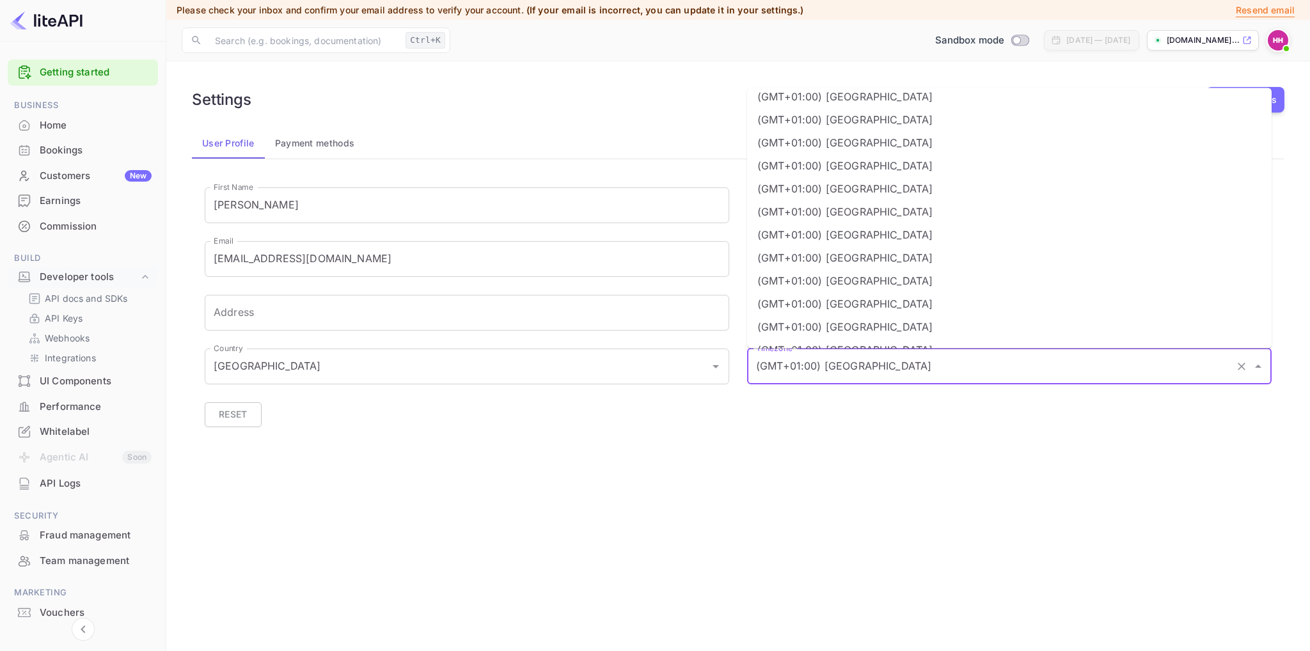
click at [893, 228] on li "(GMT+01:00) Copenhagen" at bounding box center [1009, 234] width 524 height 23
type input "(GMT+01:00) Copenhagen"
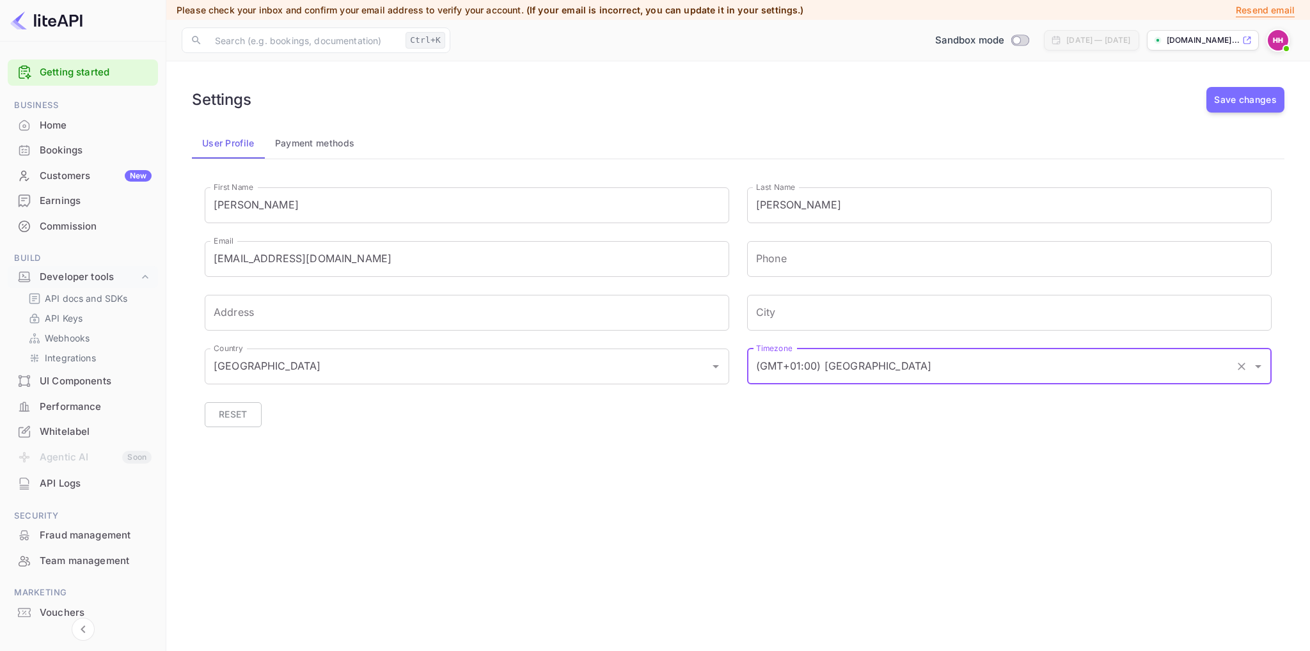
click at [929, 427] on div at bounding box center [729, 436] width 1085 height 18
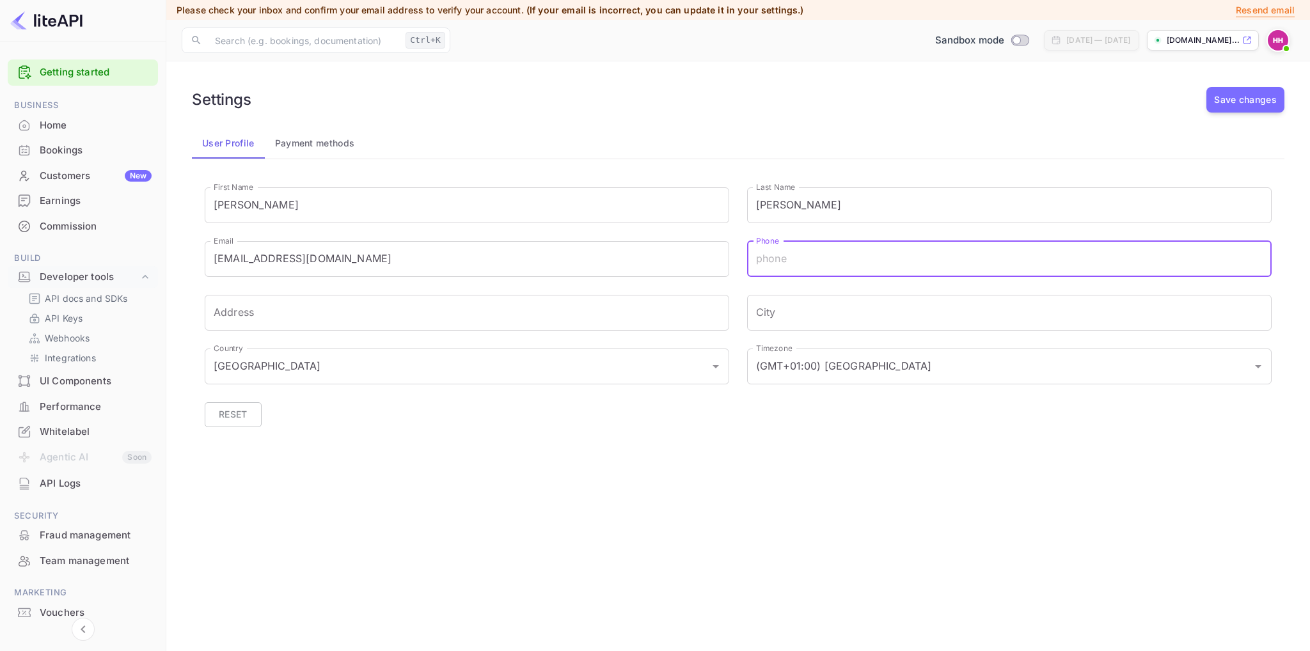
click at [849, 262] on input "Phone" at bounding box center [1009, 259] width 524 height 36
type input "+4524284141"
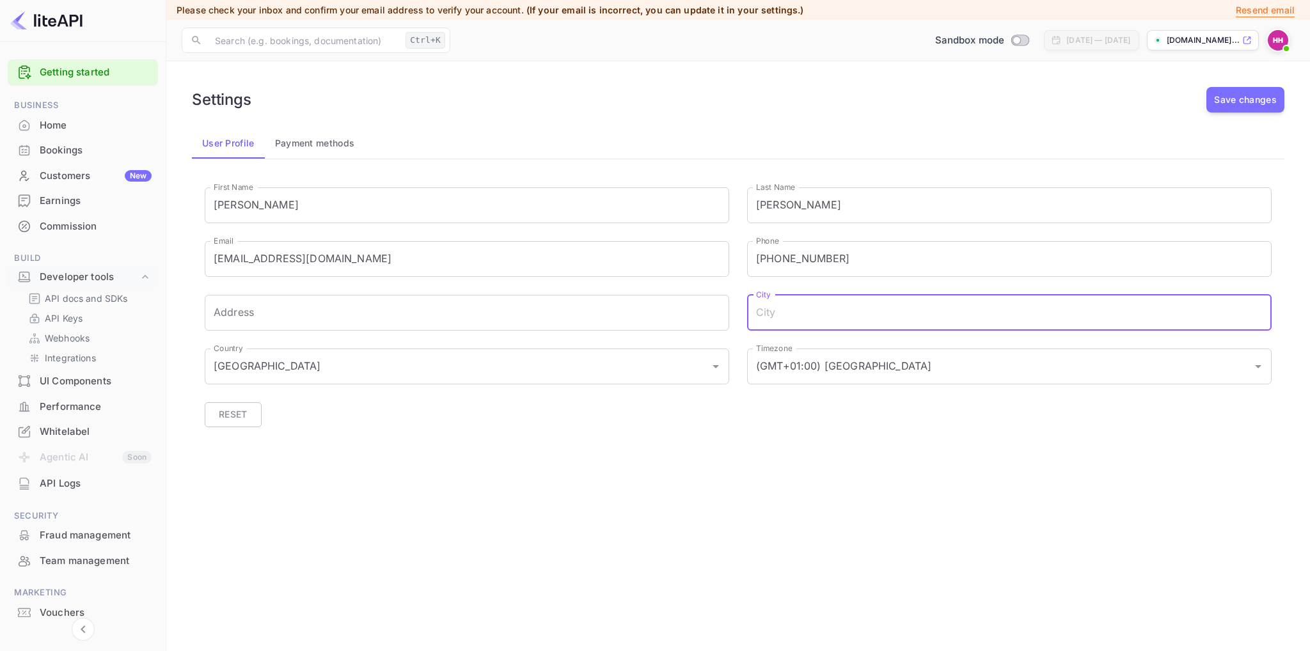
click at [840, 306] on input "City" at bounding box center [1009, 313] width 524 height 36
type input "Kolding"
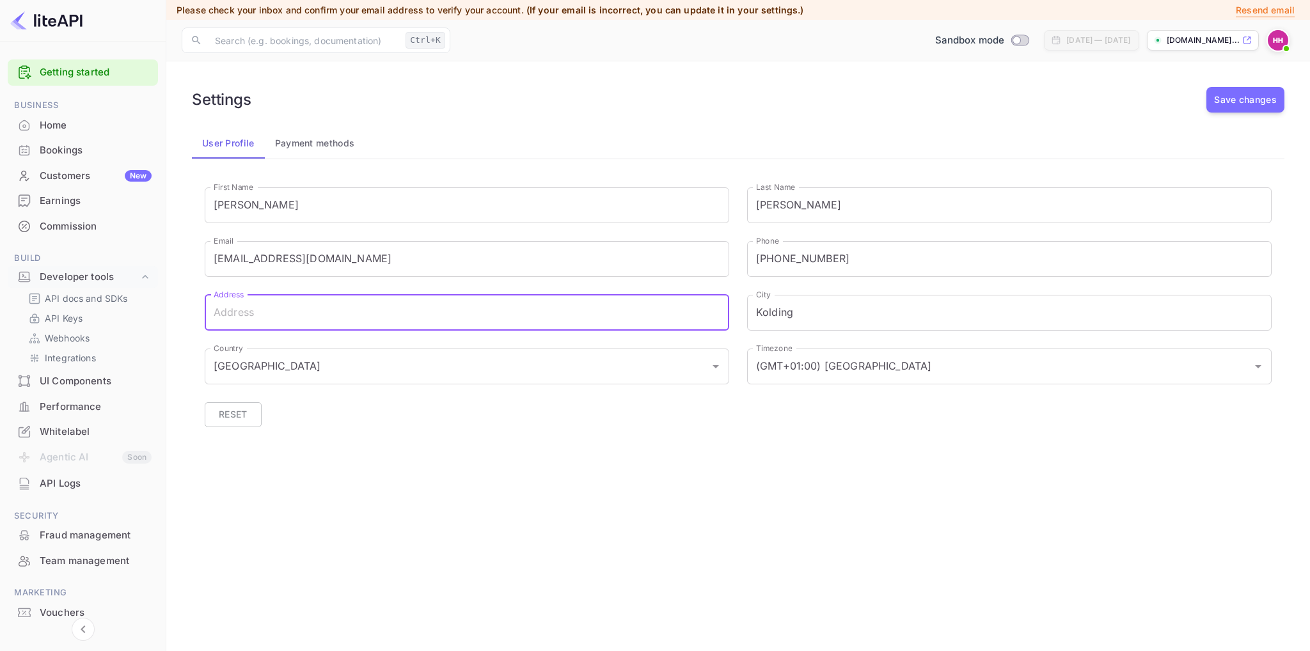
click at [271, 315] on input "Address" at bounding box center [467, 313] width 524 height 36
type input "Sdr. Havnegade 7"
click at [415, 475] on div "Settings Save changes User Profile Payment methods Invalid email or password. P…" at bounding box center [738, 276] width 1113 height 399
click at [1246, 100] on button "Save changes" at bounding box center [1245, 100] width 78 height 26
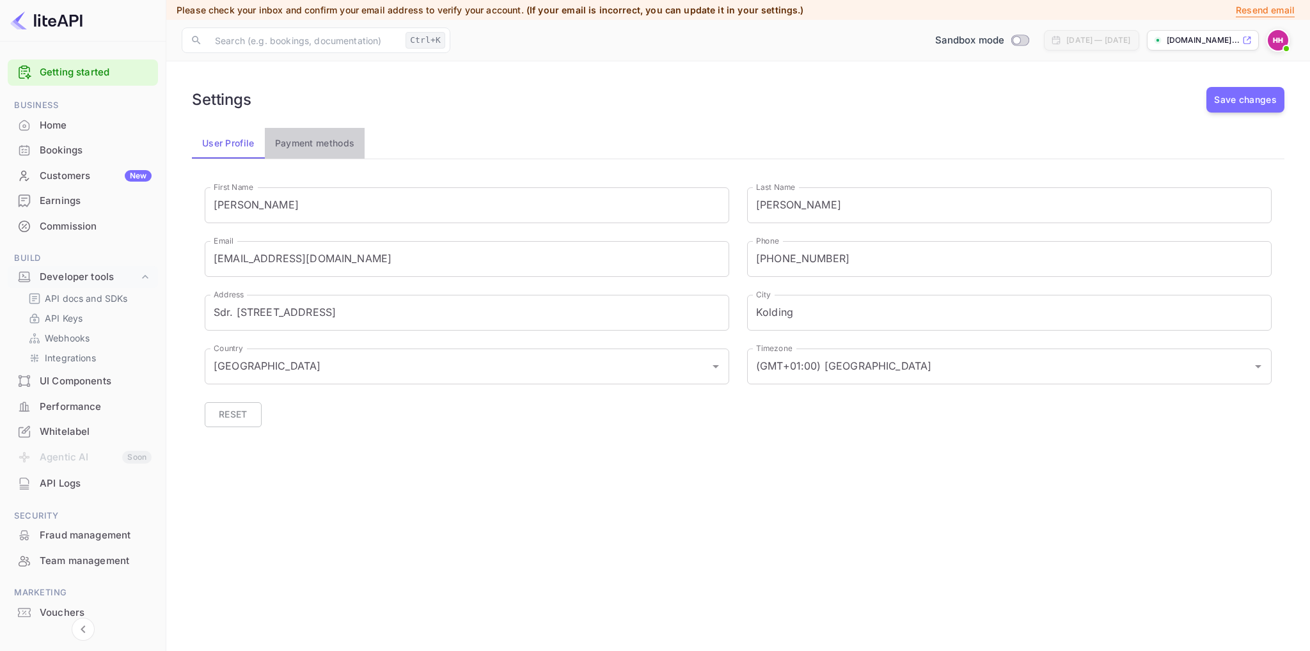
click at [338, 143] on button "Payment methods" at bounding box center [315, 143] width 100 height 31
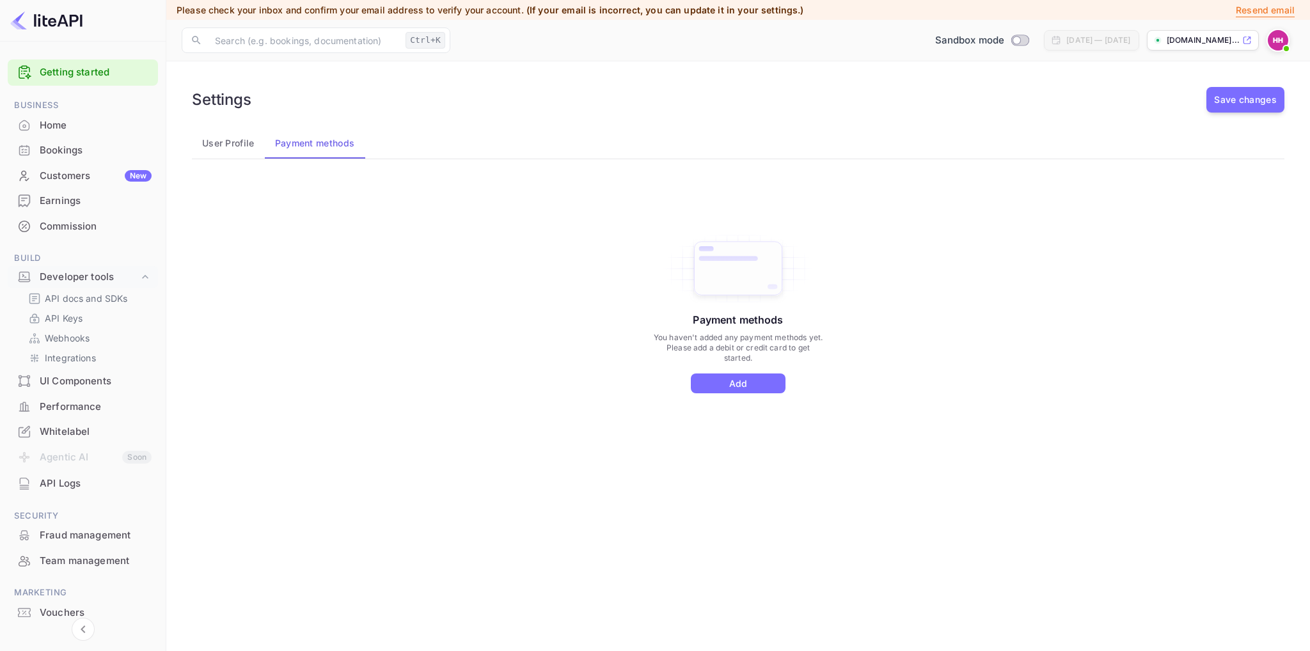
click at [176, 146] on main "Settings Save changes User Profile Payment methods Invalid email or password. P…" at bounding box center [737, 356] width 1143 height 590
click at [207, 148] on button "User Profile" at bounding box center [228, 143] width 73 height 31
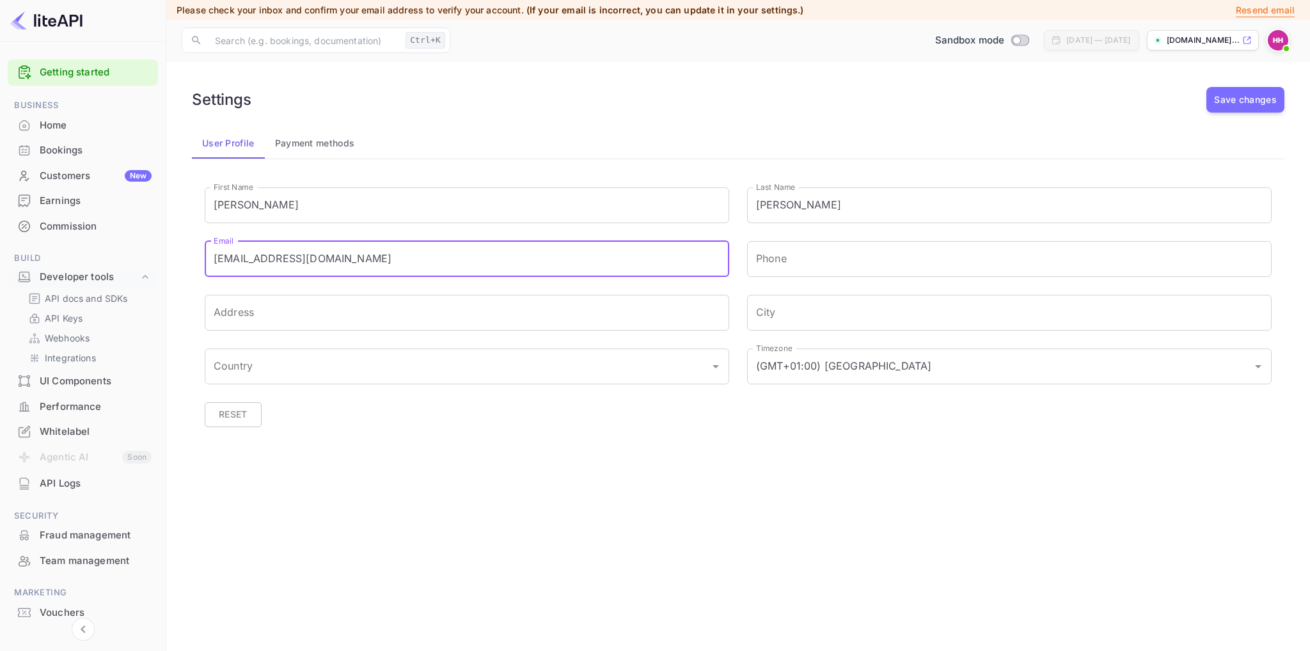
click at [296, 258] on input "web@oha.dk" at bounding box center [467, 259] width 524 height 36
drag, startPoint x: 322, startPoint y: 251, endPoint x: 114, endPoint y: 262, distance: 208.7
click at [114, 260] on div "Getting started Business Home Bookings Customers New Earnings Commission Build …" at bounding box center [655, 325] width 1310 height 651
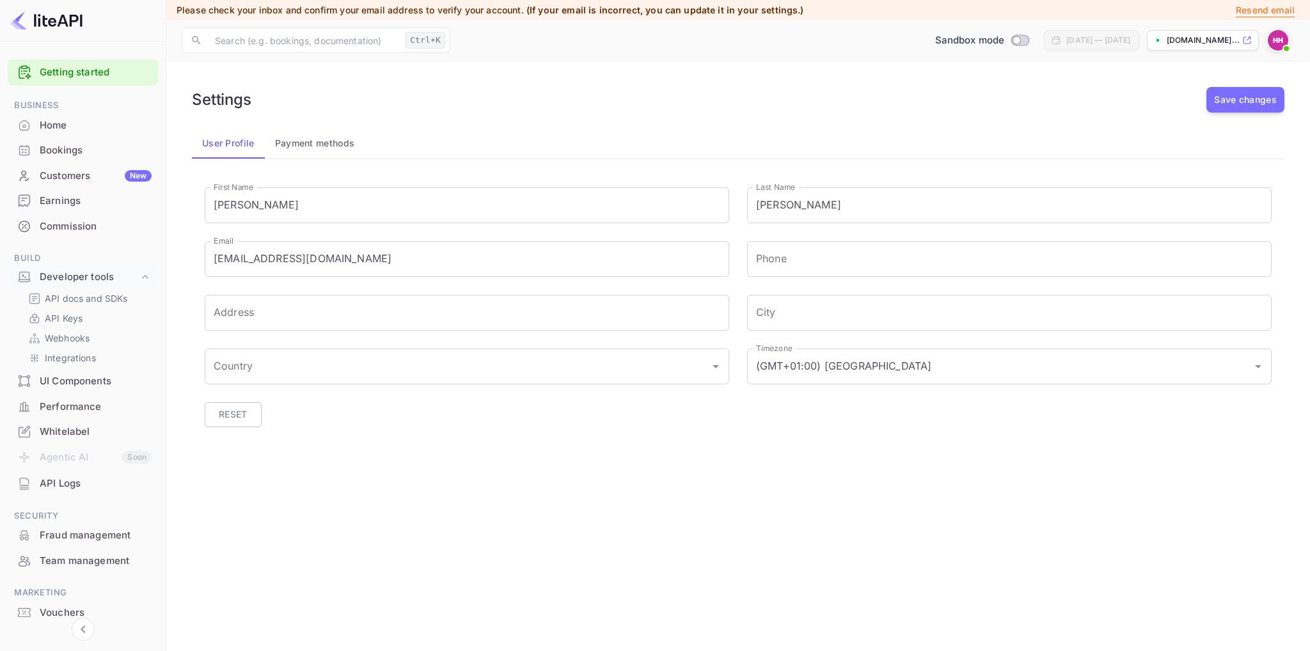
click at [454, 487] on main "Settings Save changes User Profile Payment methods Invalid email or password. P…" at bounding box center [737, 356] width 1143 height 590
click at [71, 117] on div "Home" at bounding box center [83, 125] width 150 height 25
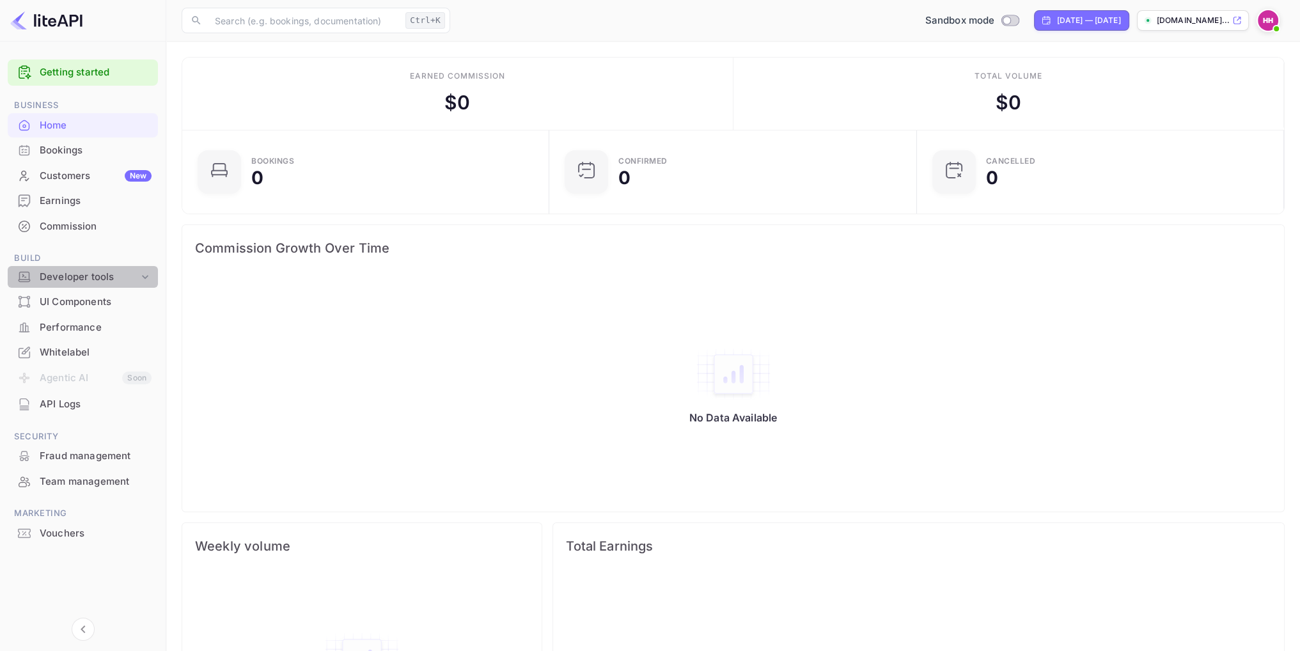
click at [74, 274] on div "Developer tools" at bounding box center [89, 277] width 99 height 15
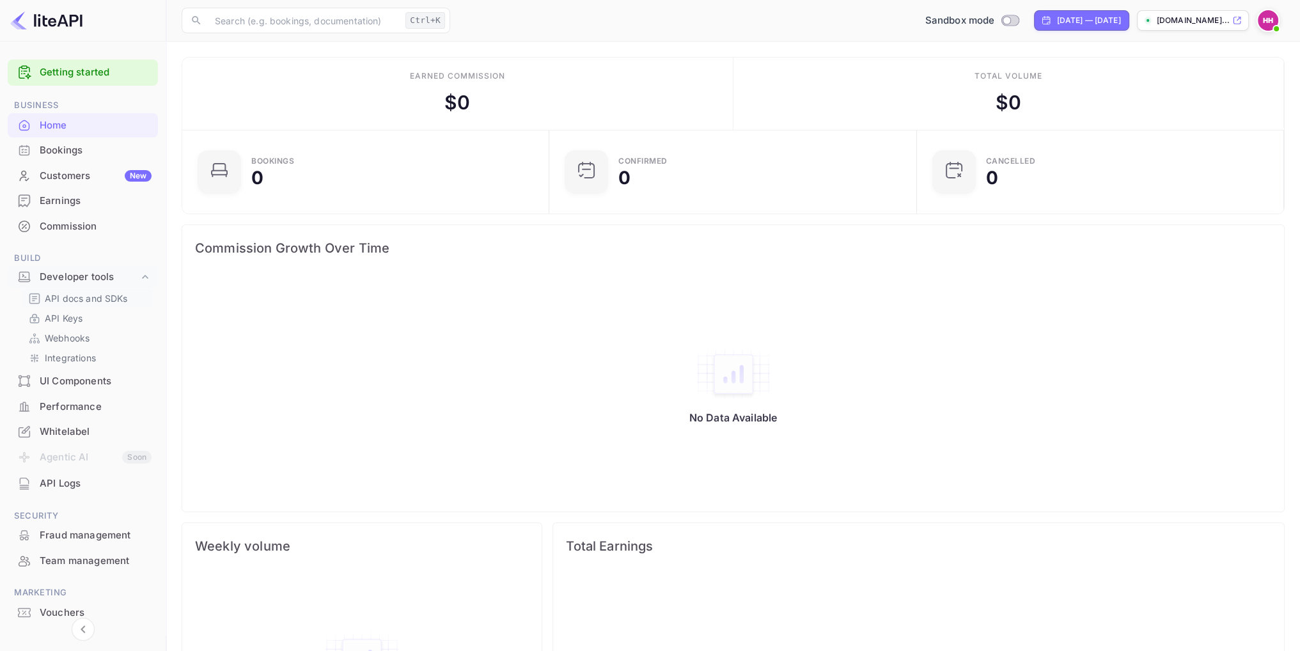
click at [75, 297] on p "API docs and SDKs" at bounding box center [86, 298] width 83 height 13
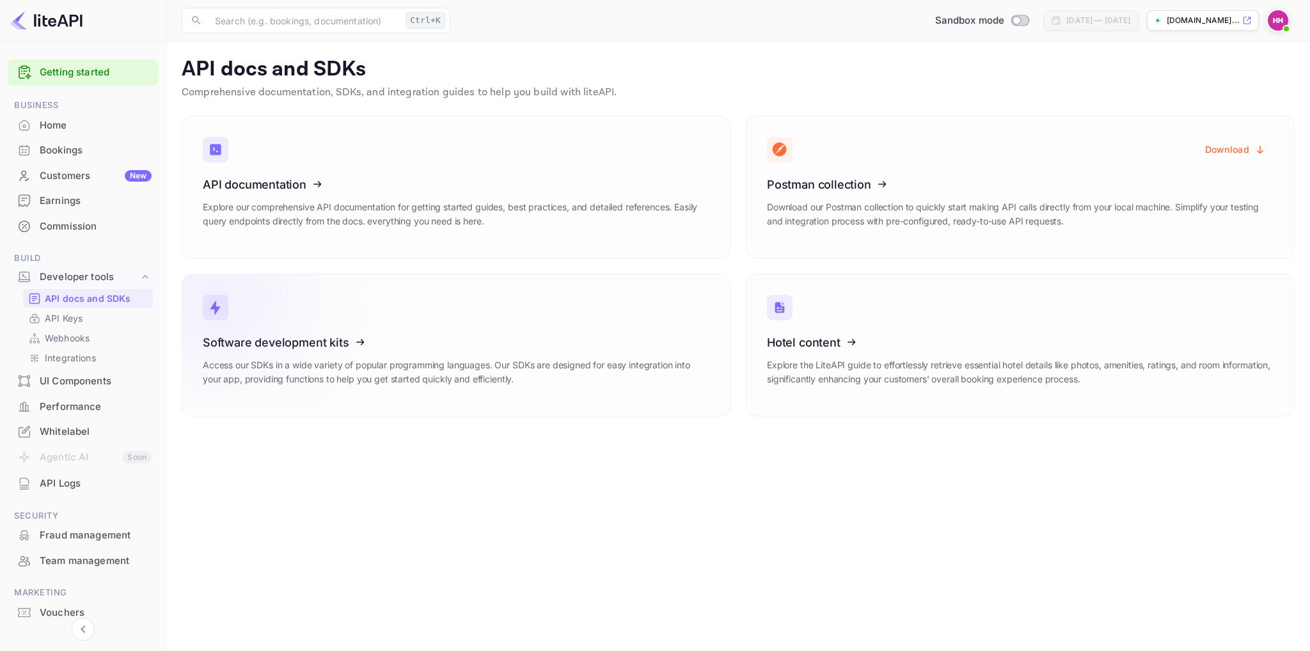
click at [291, 336] on icon at bounding box center [281, 340] width 199 height 132
click at [779, 175] on icon at bounding box center [845, 182] width 199 height 132
click at [813, 182] on icon at bounding box center [845, 182] width 199 height 132
click at [868, 226] on icon at bounding box center [845, 182] width 199 height 132
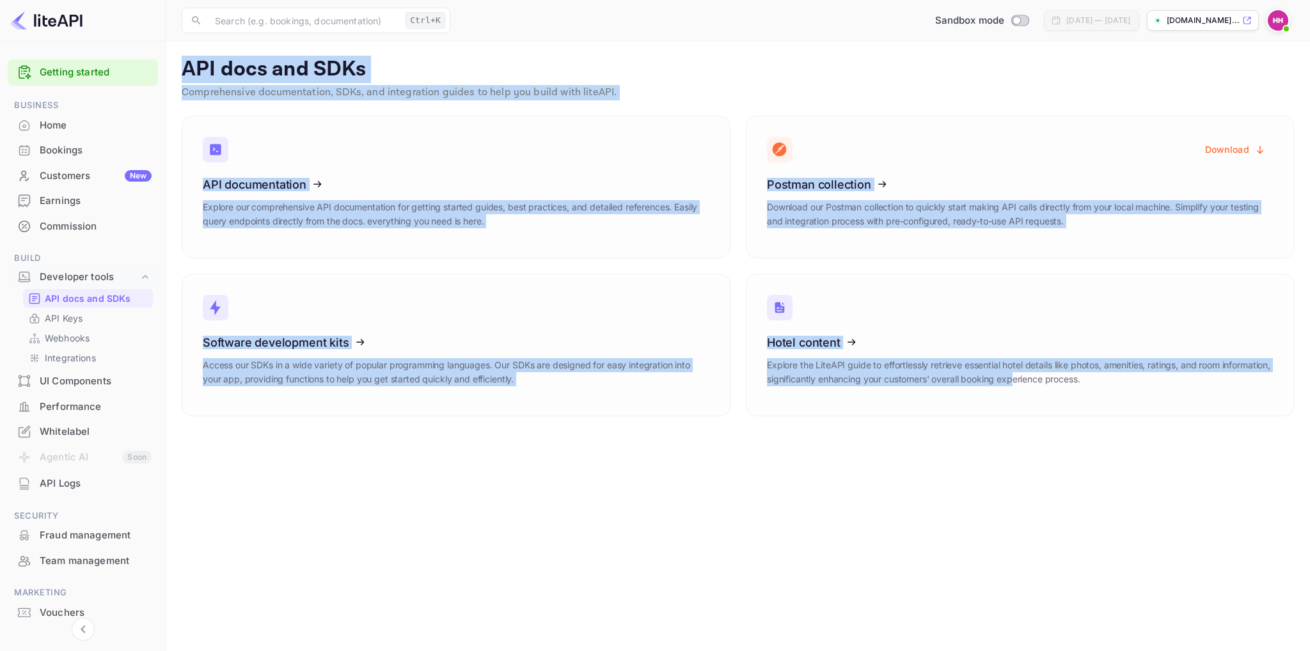
drag, startPoint x: 1064, startPoint y: 501, endPoint x: 169, endPoint y: 59, distance: 997.9
click at [169, 59] on main "API docs and SDKs Comprehensive documentation, SDKs, and integration guides to …" at bounding box center [737, 346] width 1143 height 609
copy main "API docs and SDKs Comprehensive documentation, SDKs, and integration guides to …"
click at [69, 317] on p "API Keys" at bounding box center [64, 317] width 38 height 13
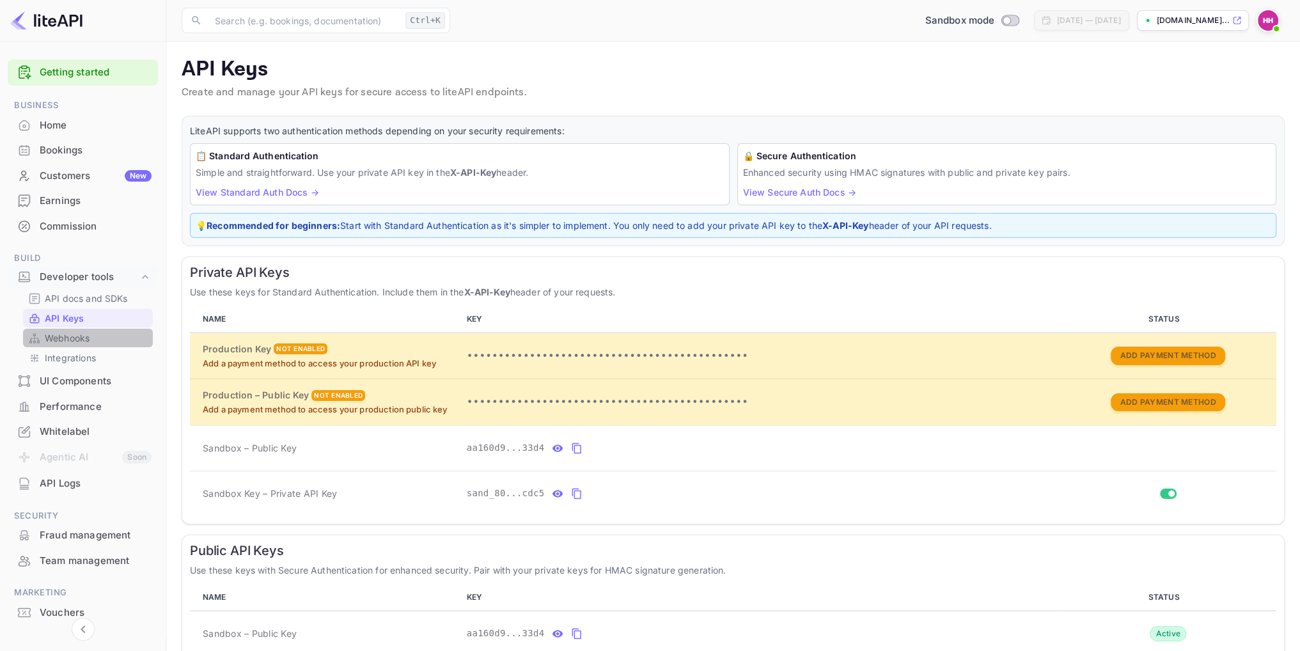
click at [68, 338] on p "Webhooks" at bounding box center [67, 337] width 45 height 13
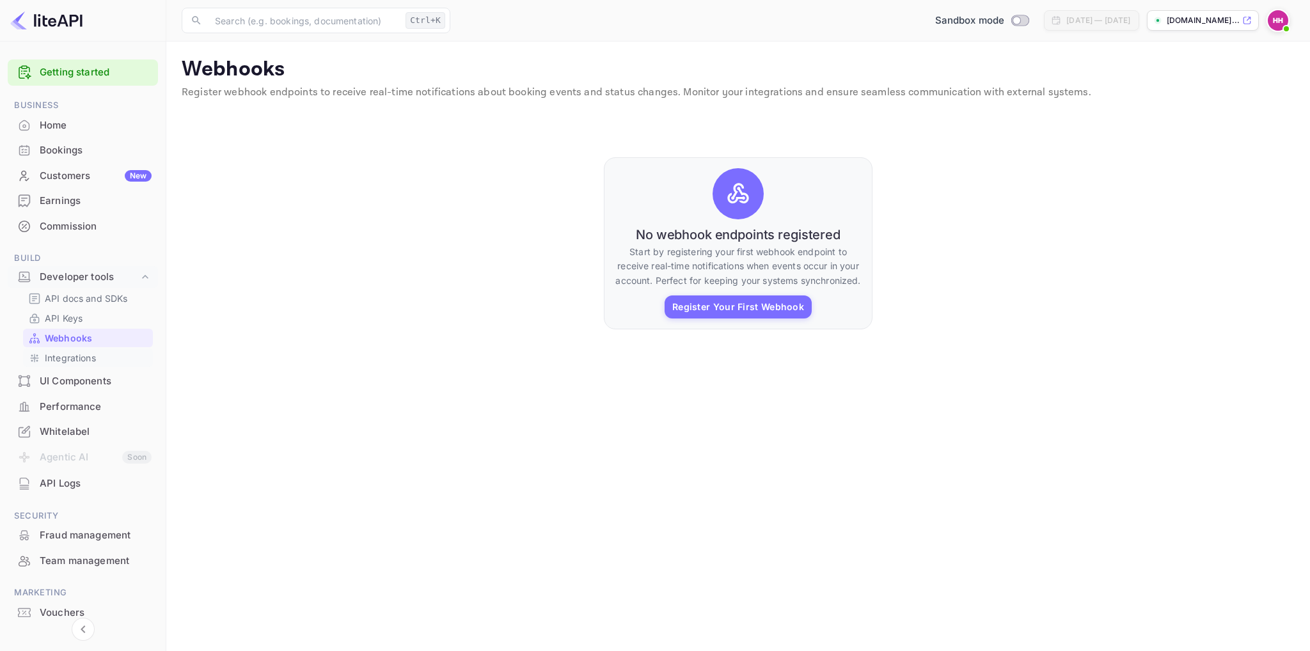
click at [63, 358] on p "Integrations" at bounding box center [70, 357] width 51 height 13
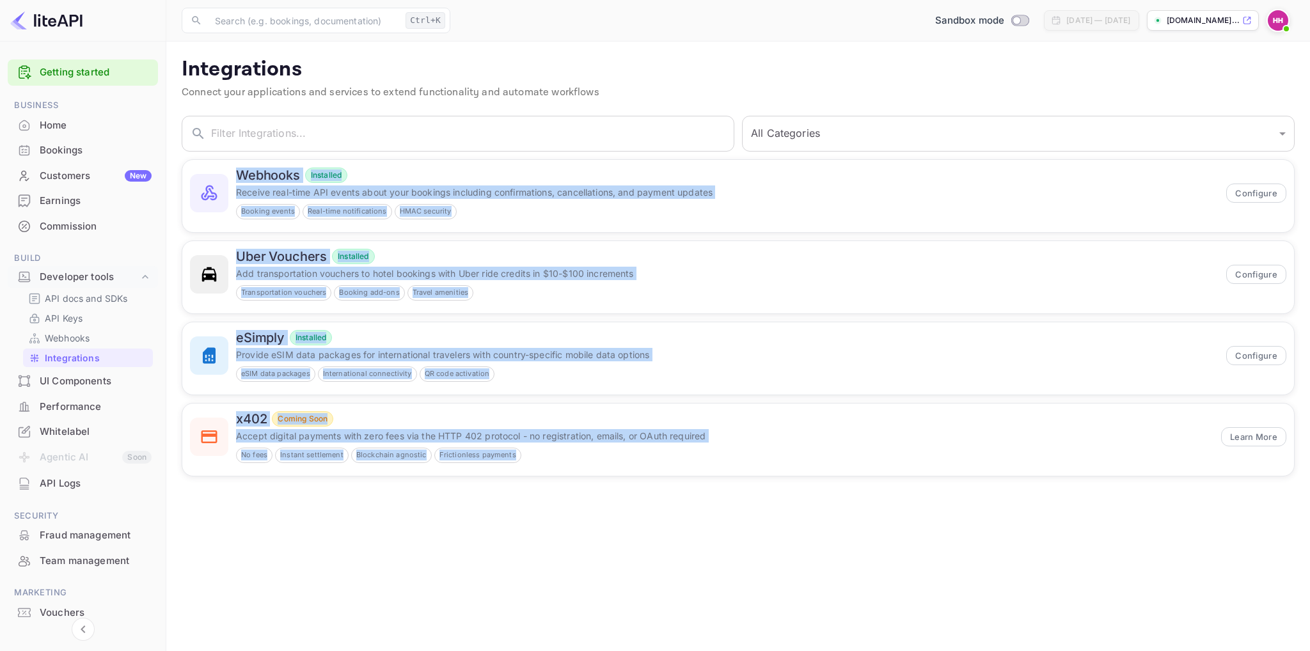
drag, startPoint x: 1087, startPoint y: 564, endPoint x: 169, endPoint y: 157, distance: 1004.0
click at [171, 157] on main "Integrations Connect your applications and services to extend functionality and…" at bounding box center [737, 346] width 1143 height 609
copy div "Webhooks Installed Receive real-time API events about your bookings including c…"
click at [573, 591] on main "Integrations Connect your applications and services to extend functionality and…" at bounding box center [737, 346] width 1143 height 609
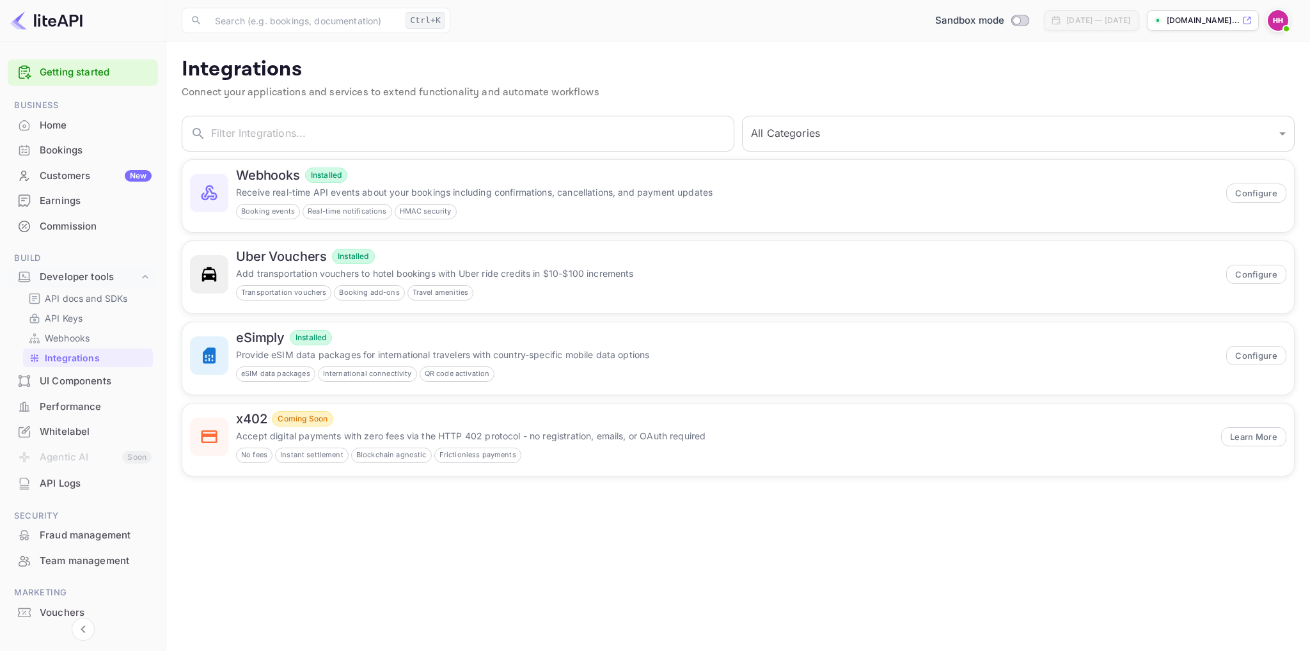
click at [76, 384] on div "UI Components" at bounding box center [96, 381] width 112 height 15
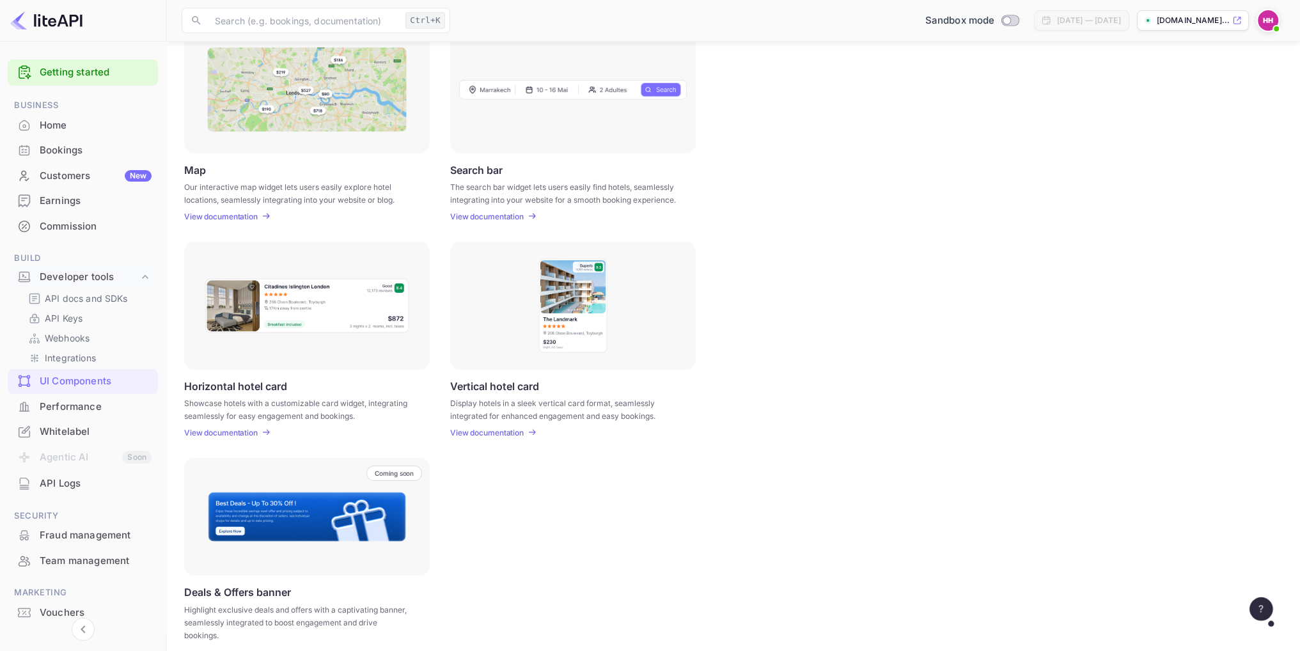
scroll to position [210, 0]
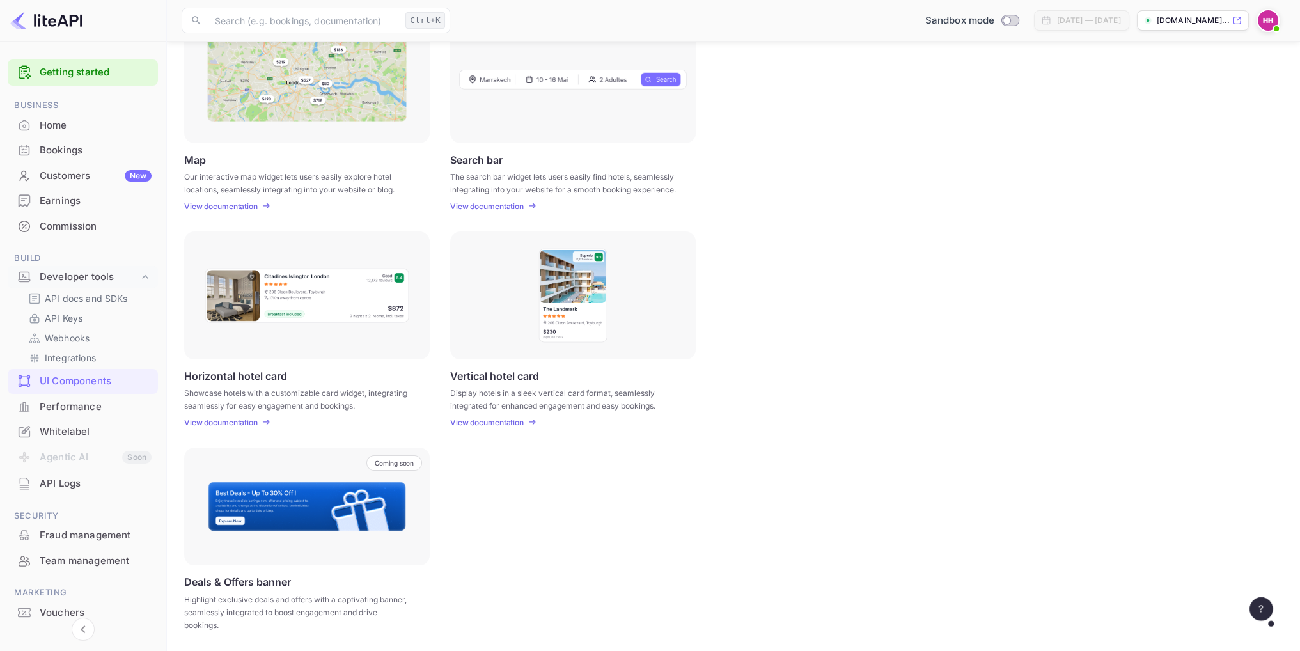
click at [61, 425] on div "Whitelabel" at bounding box center [96, 432] width 112 height 15
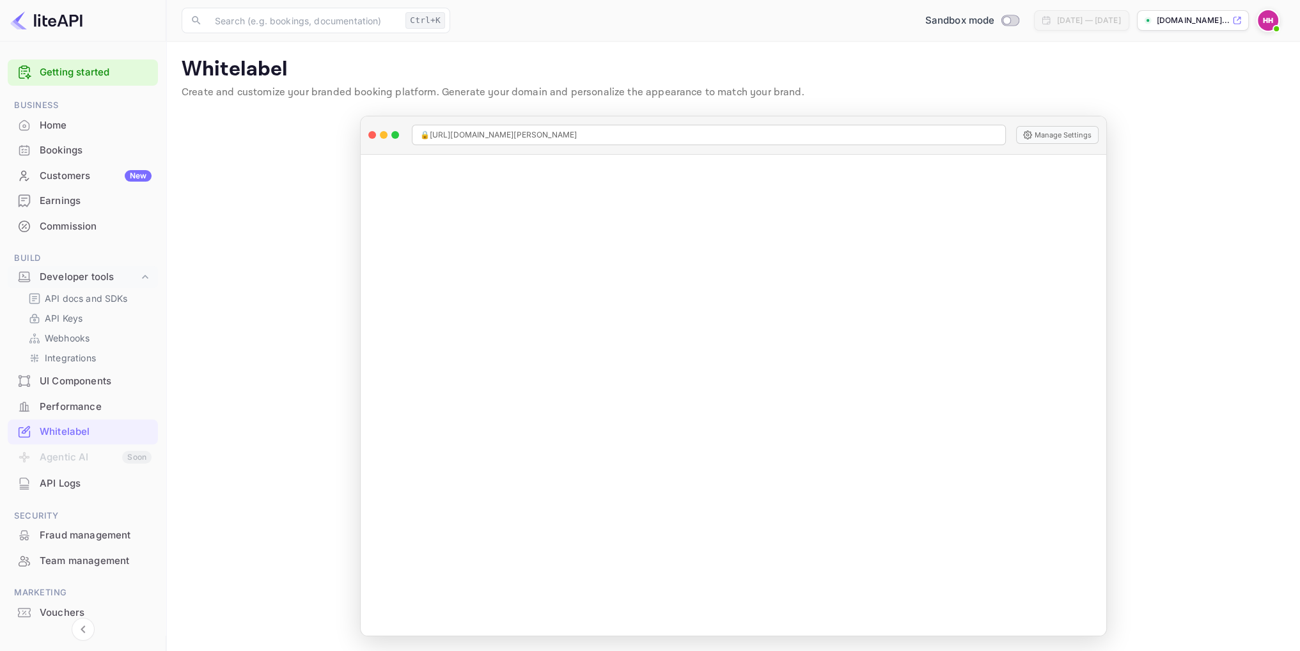
click at [59, 175] on div "Customers New" at bounding box center [96, 176] width 112 height 15
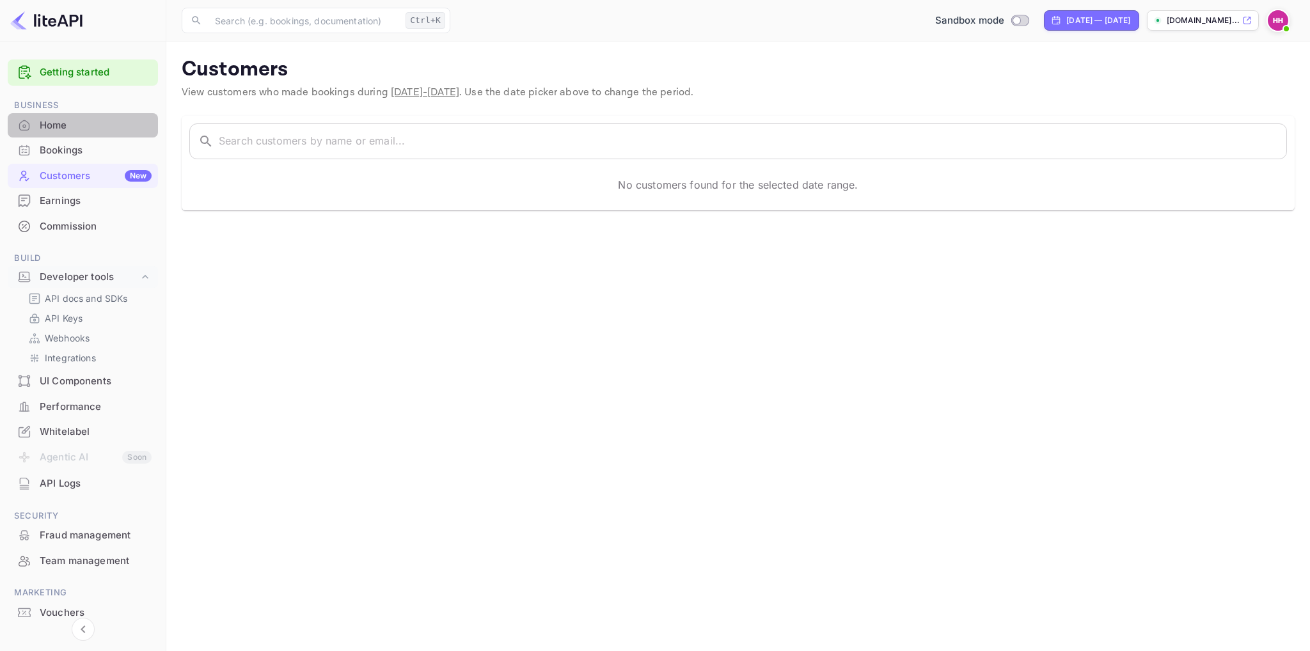
click at [53, 120] on div "Home" at bounding box center [96, 125] width 112 height 15
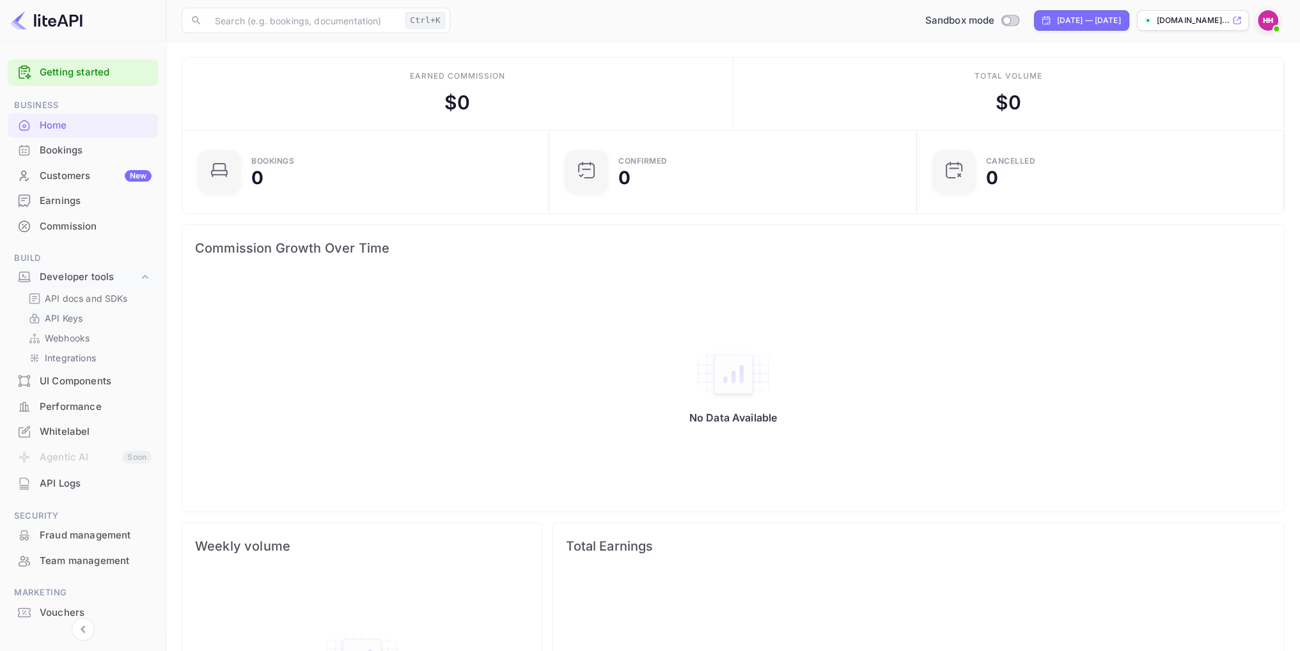
click at [70, 318] on p "API Keys" at bounding box center [64, 317] width 38 height 13
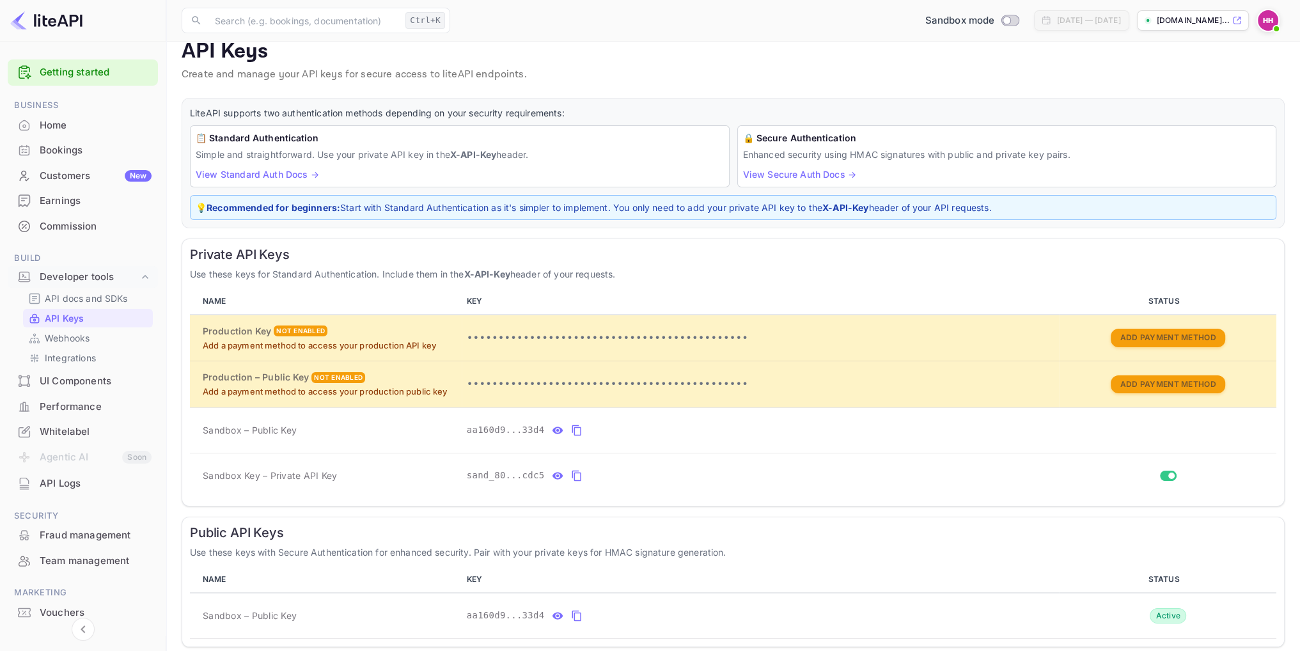
scroll to position [65, 0]
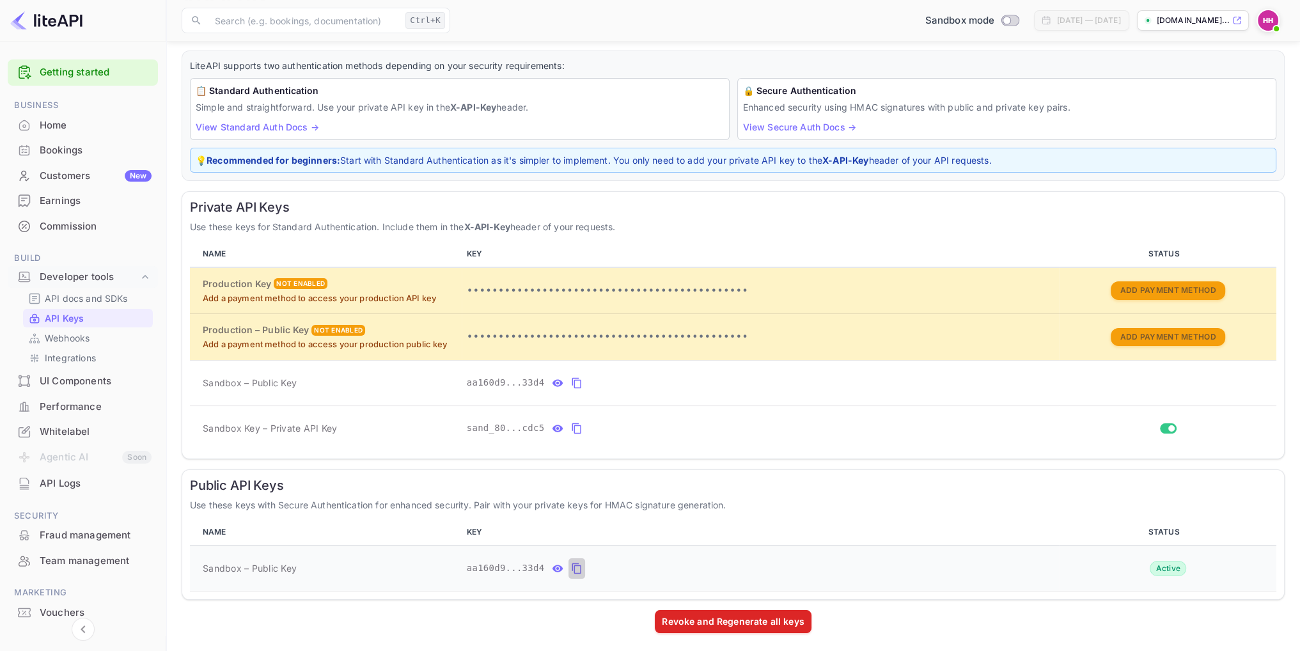
click at [572, 565] on icon "public api keys table" at bounding box center [576, 568] width 9 height 11
click at [572, 425] on icon "private api keys table" at bounding box center [576, 428] width 9 height 11
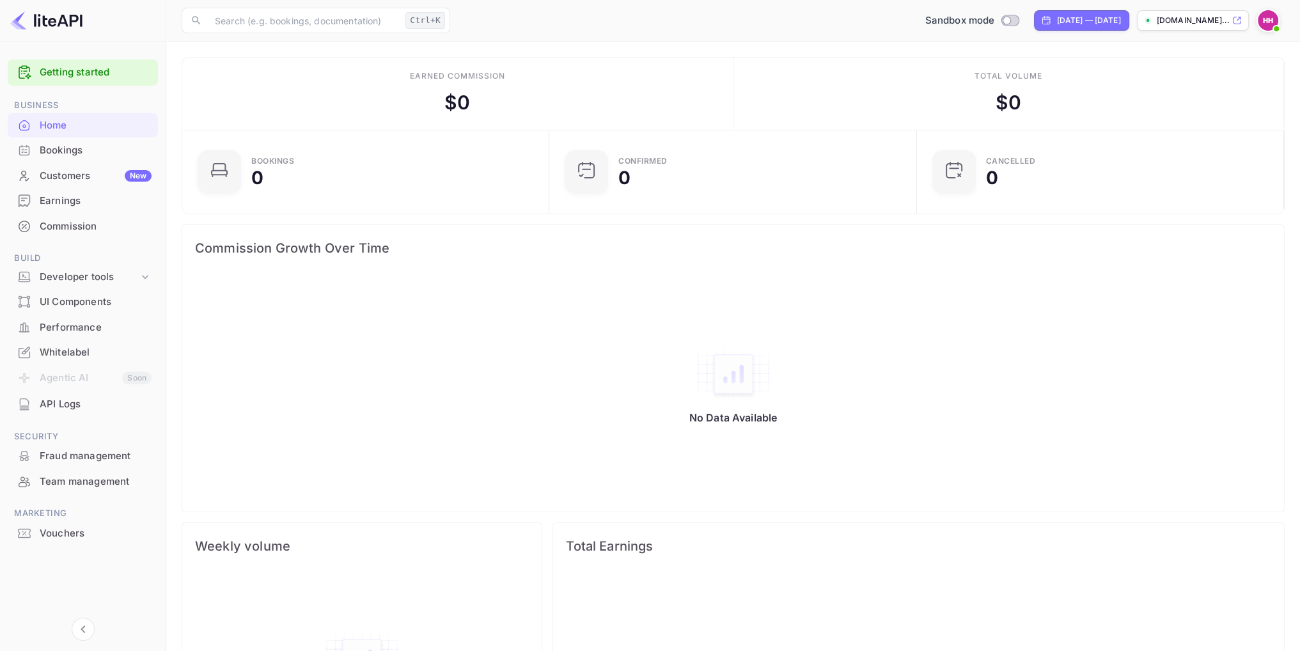
click at [56, 159] on div "Bookings" at bounding box center [83, 150] width 150 height 25
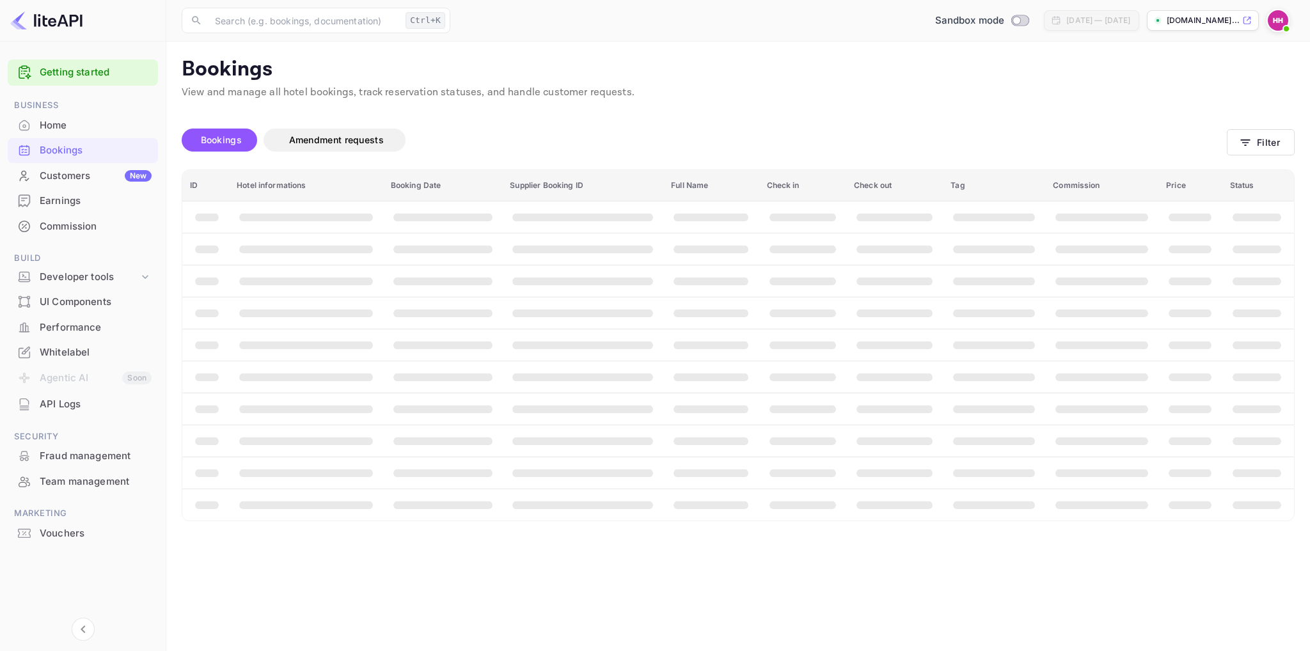
click at [52, 129] on div "Home" at bounding box center [96, 125] width 112 height 15
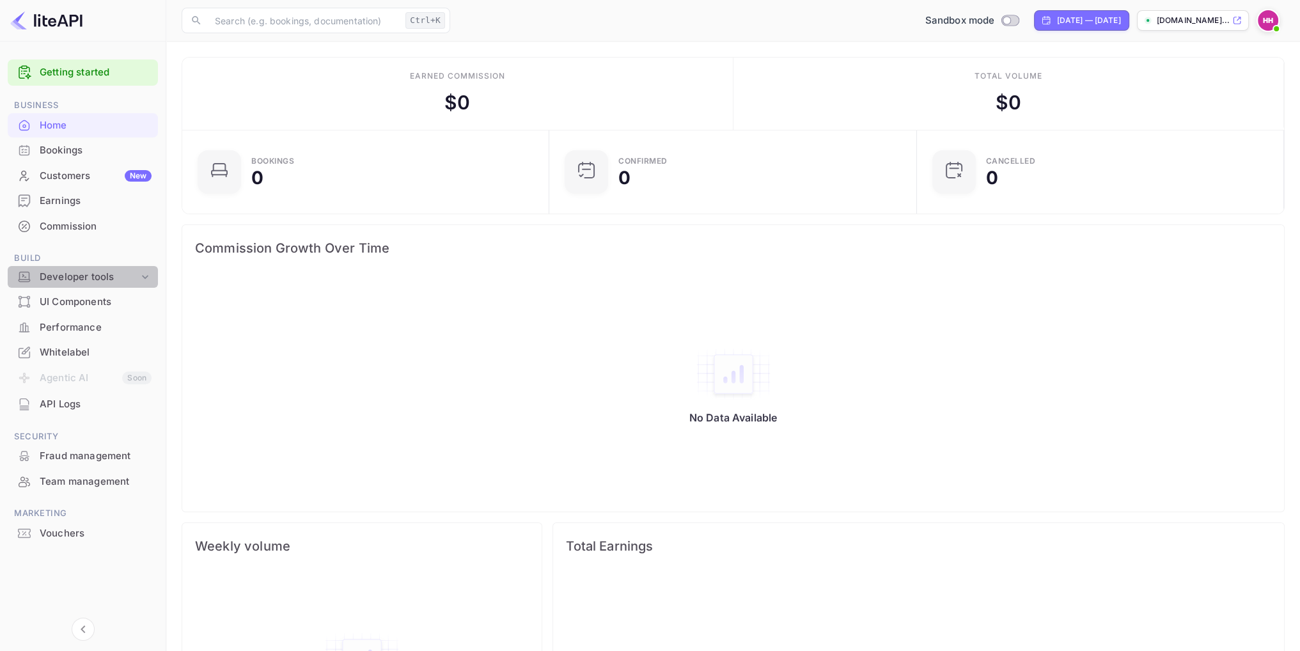
click at [120, 272] on div "Developer tools" at bounding box center [89, 277] width 99 height 15
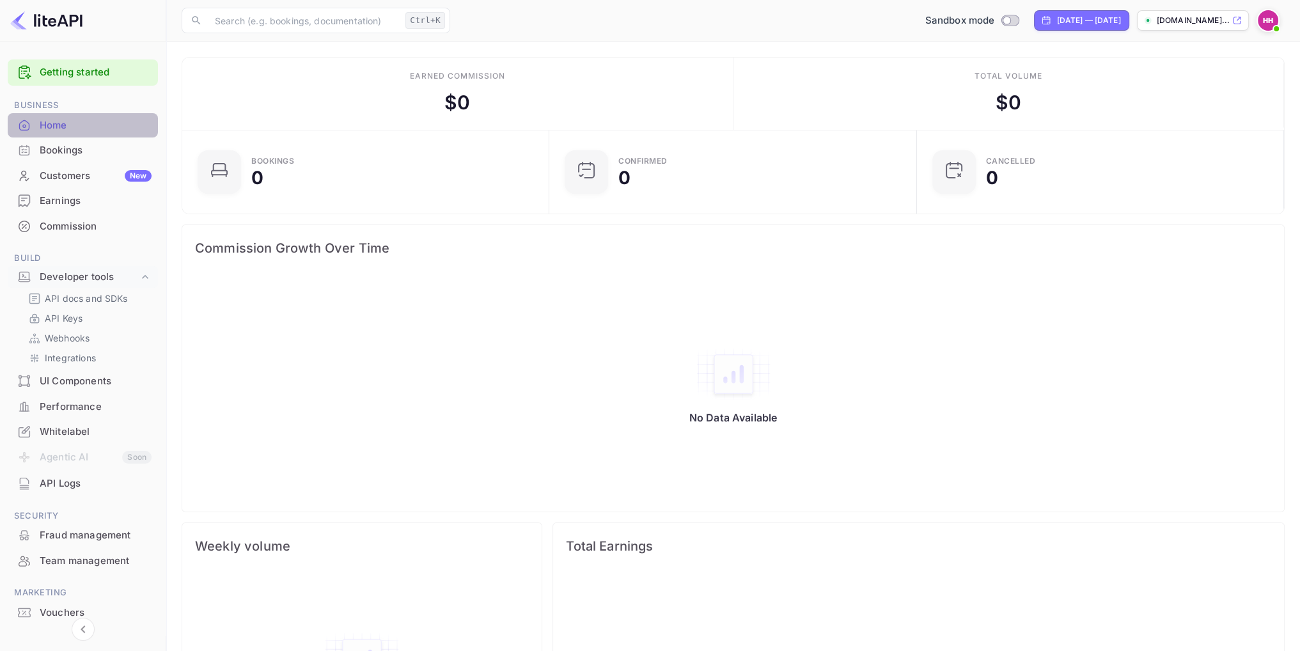
click at [46, 120] on div "Home" at bounding box center [96, 125] width 112 height 15
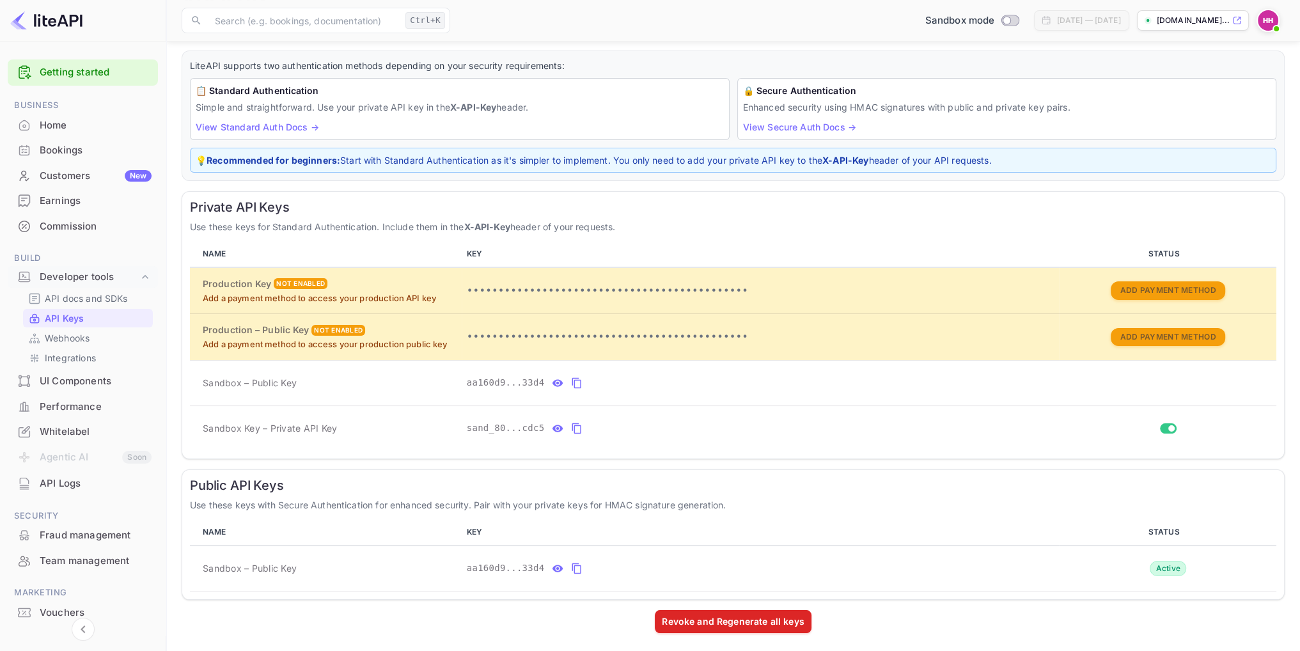
click at [56, 121] on div "Home" at bounding box center [96, 125] width 112 height 15
